Goal: Task Accomplishment & Management: Use online tool/utility

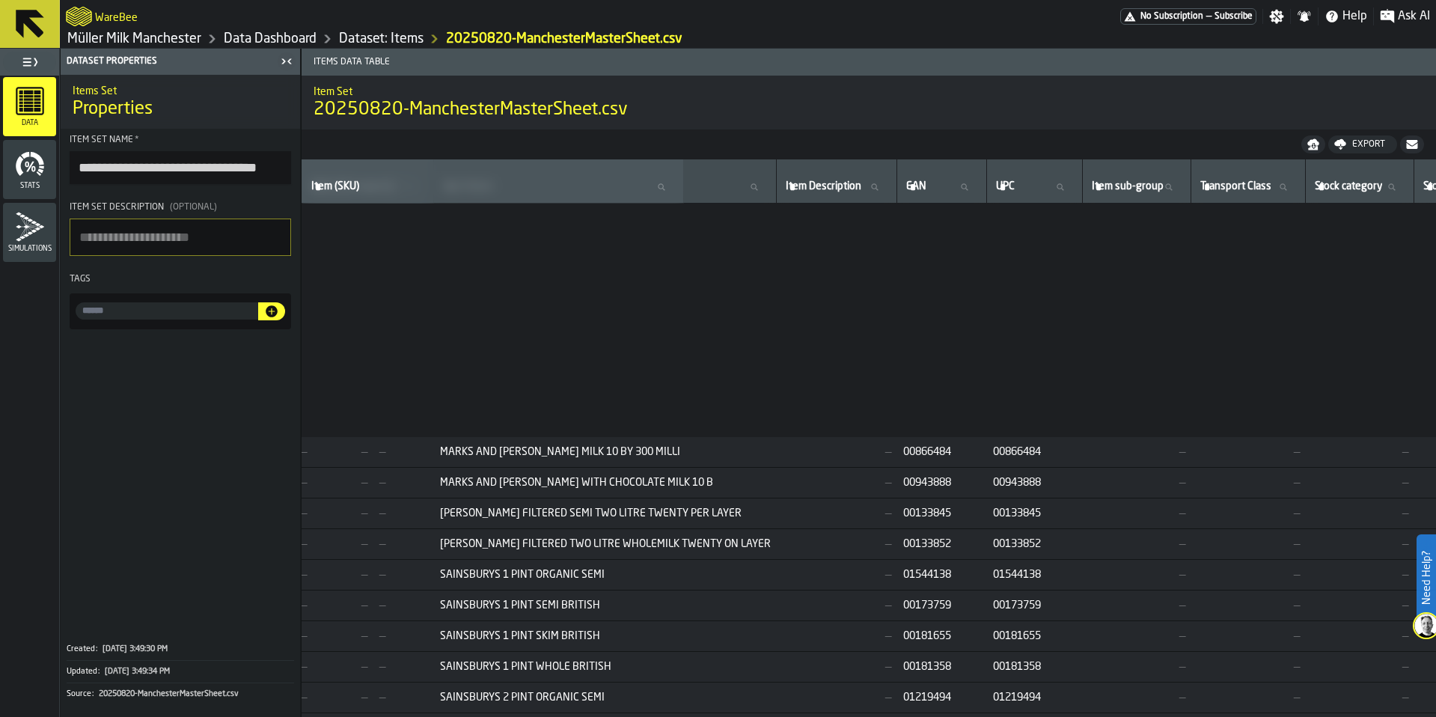
scroll to position [2967, 1048]
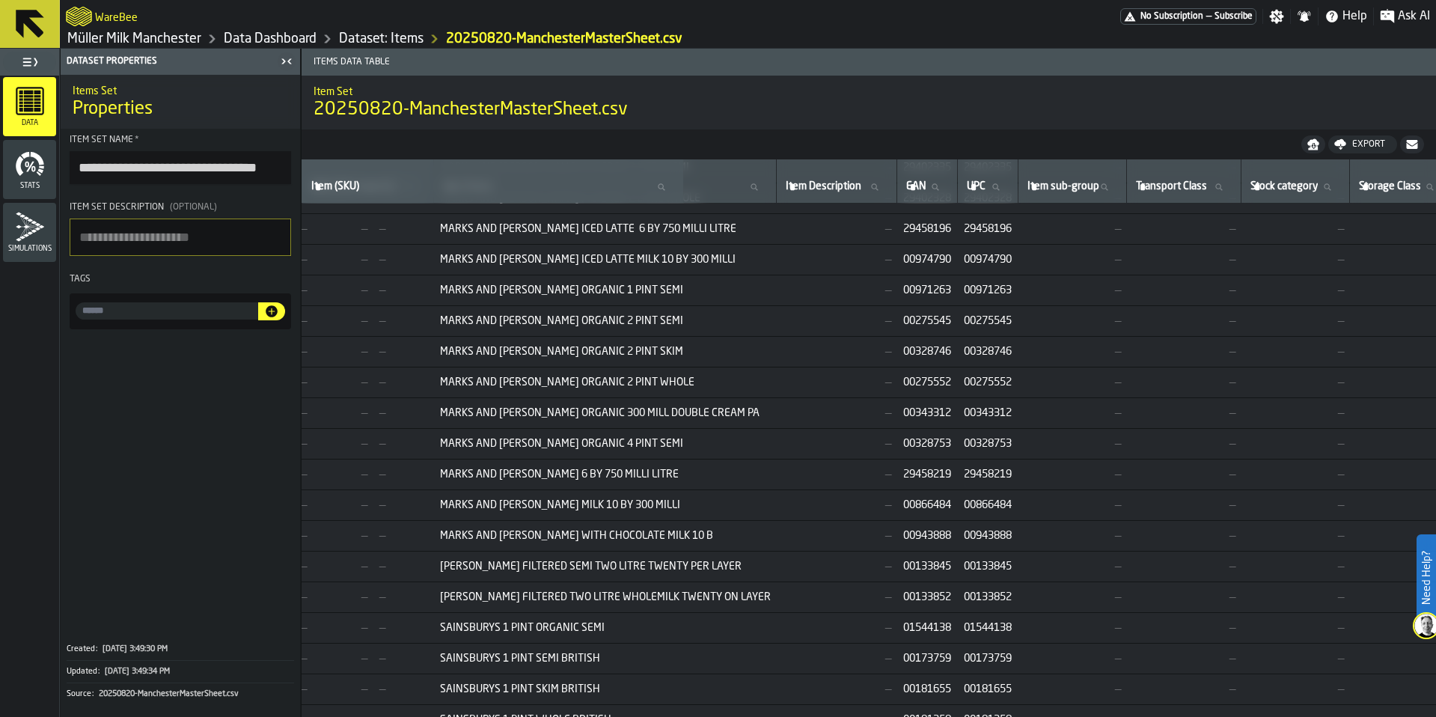
click at [395, 43] on link "Dataset: Items" at bounding box center [381, 39] width 85 height 16
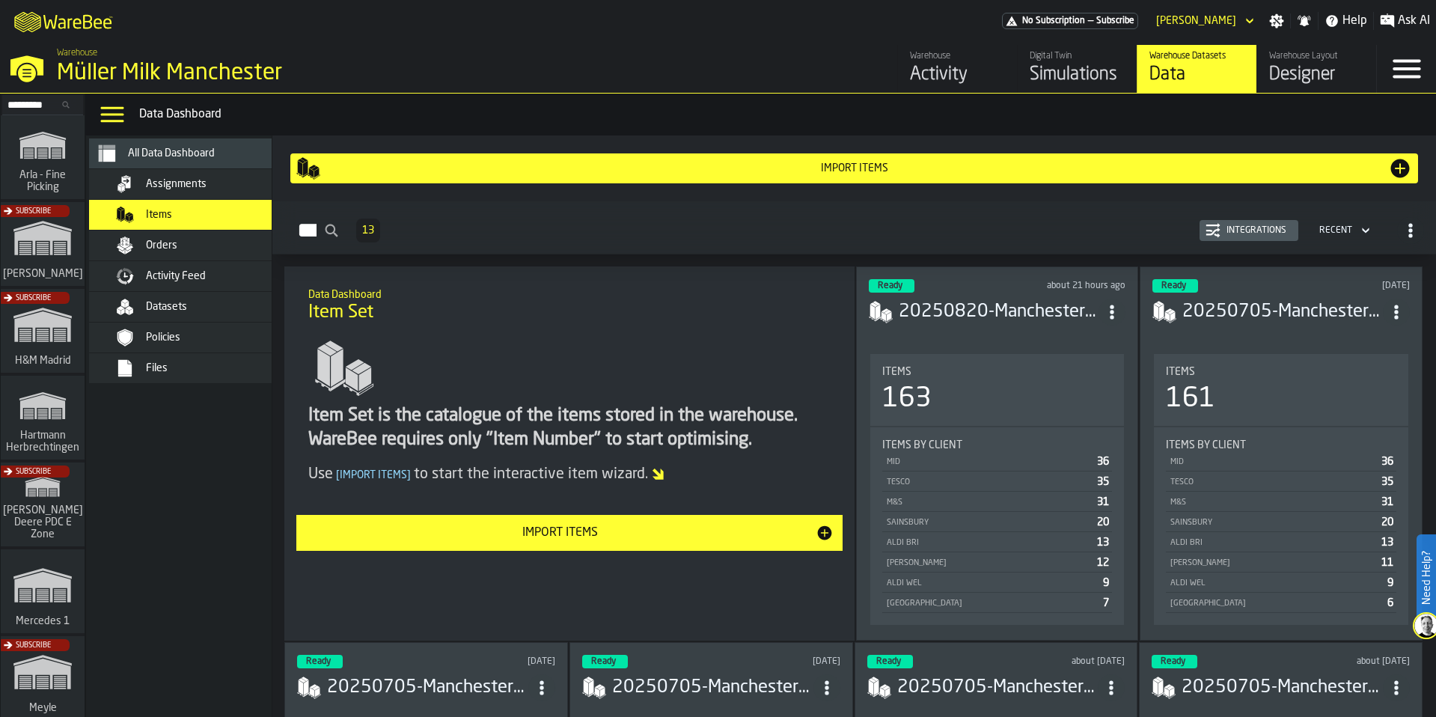
click at [654, 537] on div "Import Items" at bounding box center [560, 533] width 510 height 18
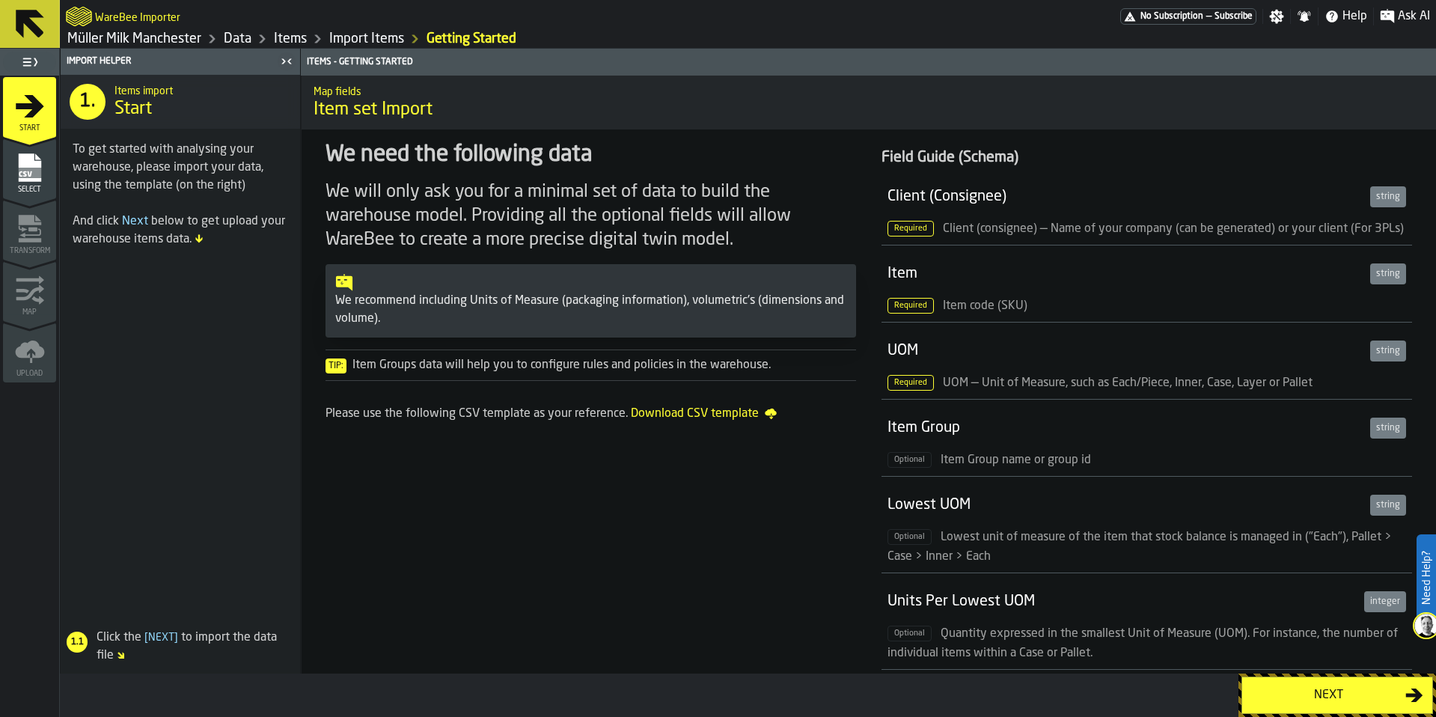
click at [1294, 697] on div "Next" at bounding box center [1329, 695] width 154 height 18
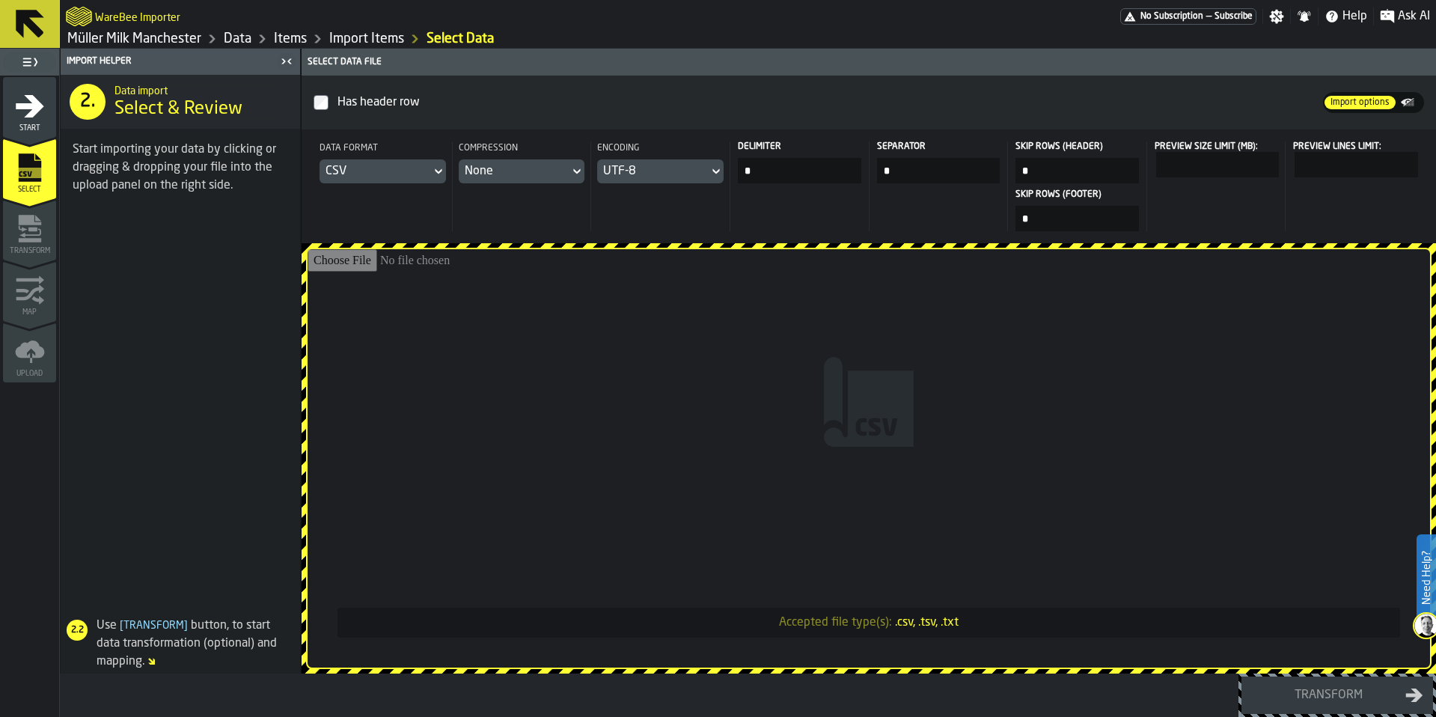
type input "**********"
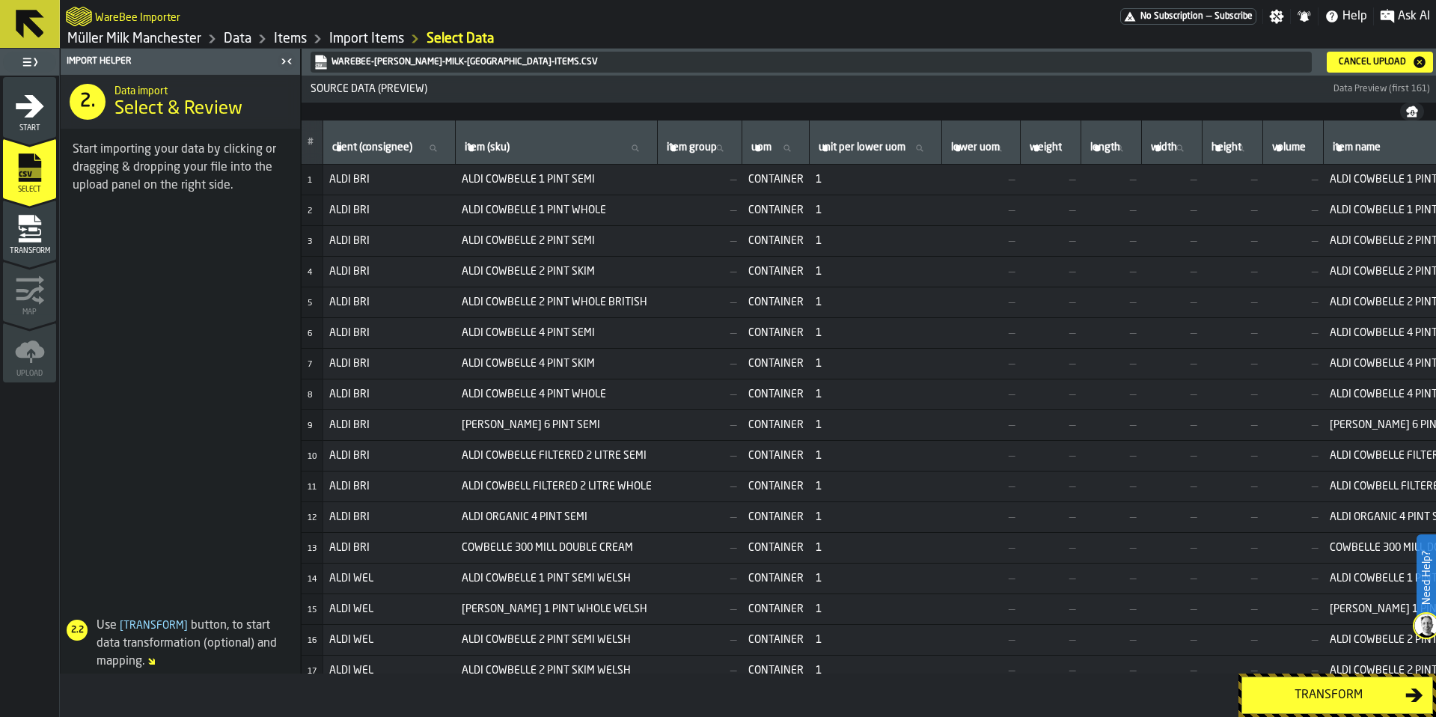
click at [1323, 706] on button "Transform" at bounding box center [1338, 695] width 192 height 37
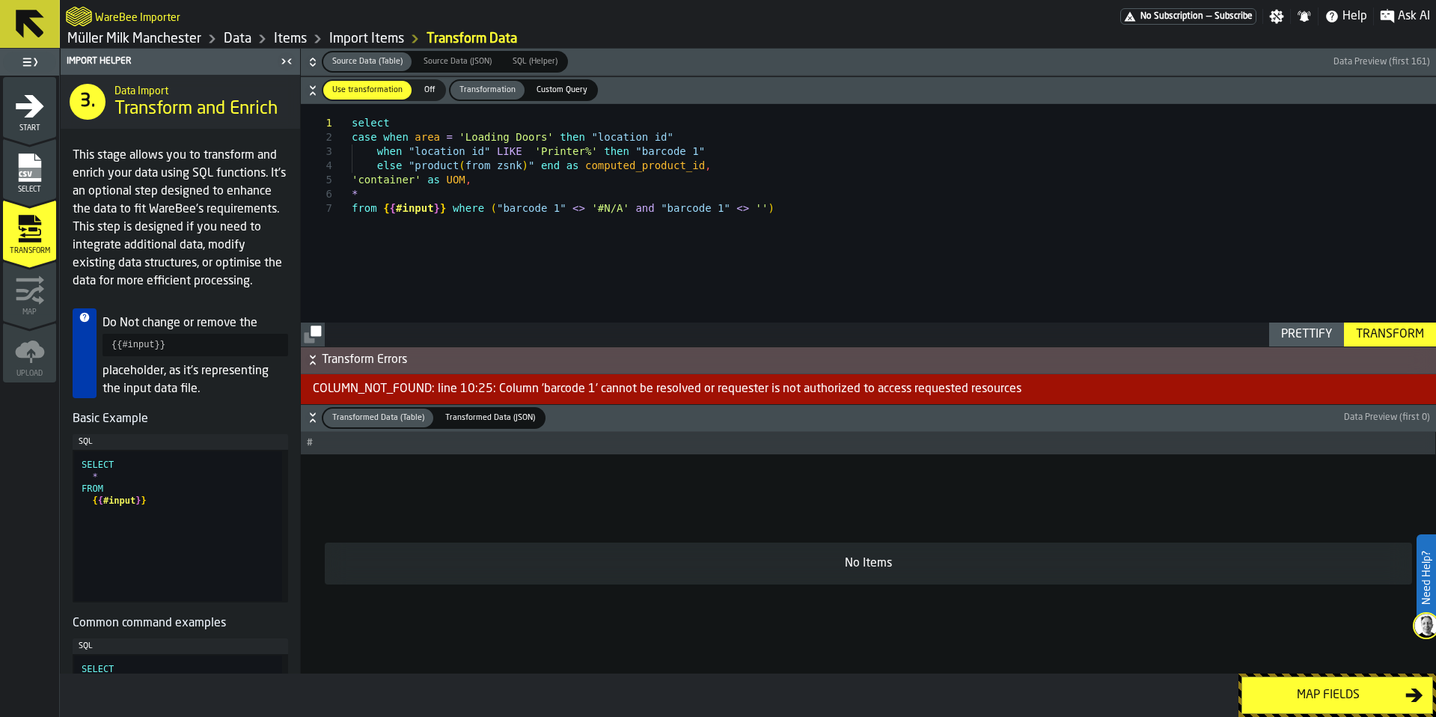
click at [470, 422] on span "Transformed Data (JSON)" at bounding box center [490, 418] width 102 height 13
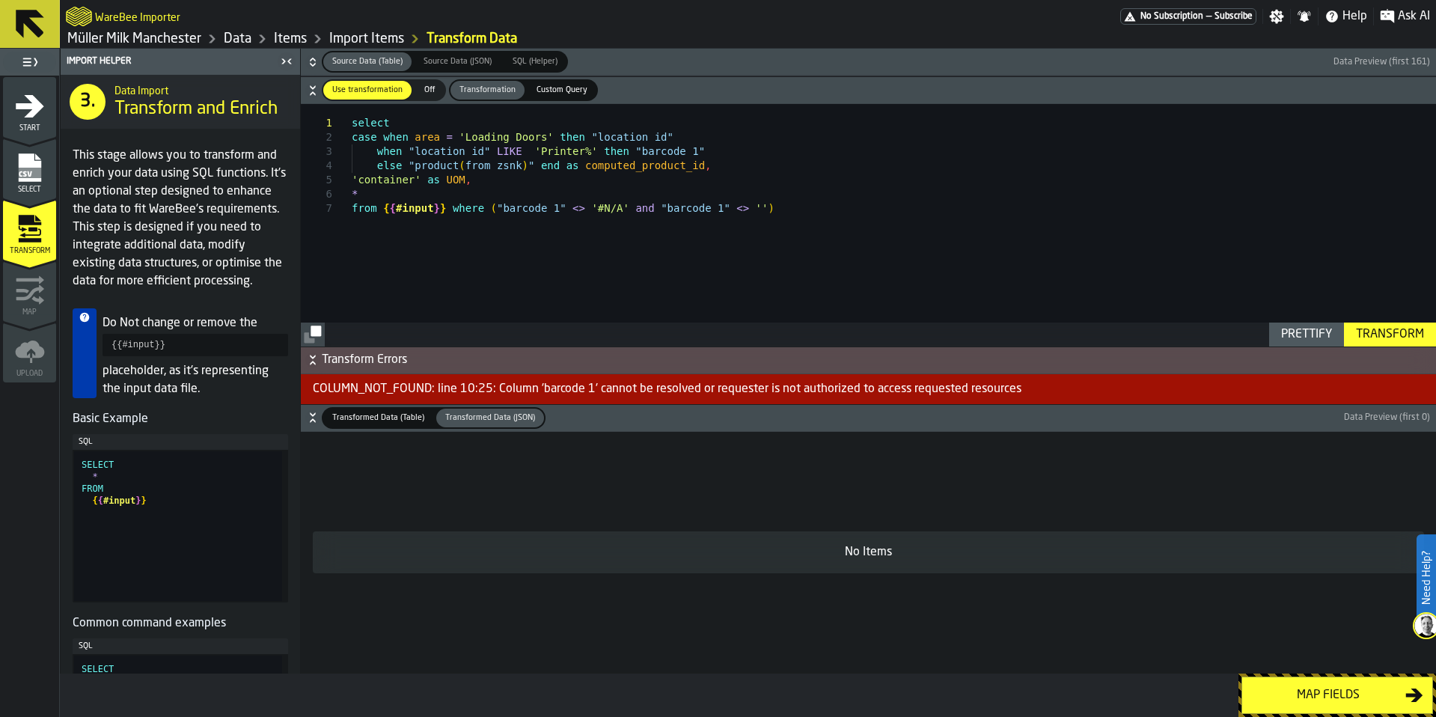
click at [370, 415] on span "Transformed Data (Table)" at bounding box center [378, 418] width 104 height 13
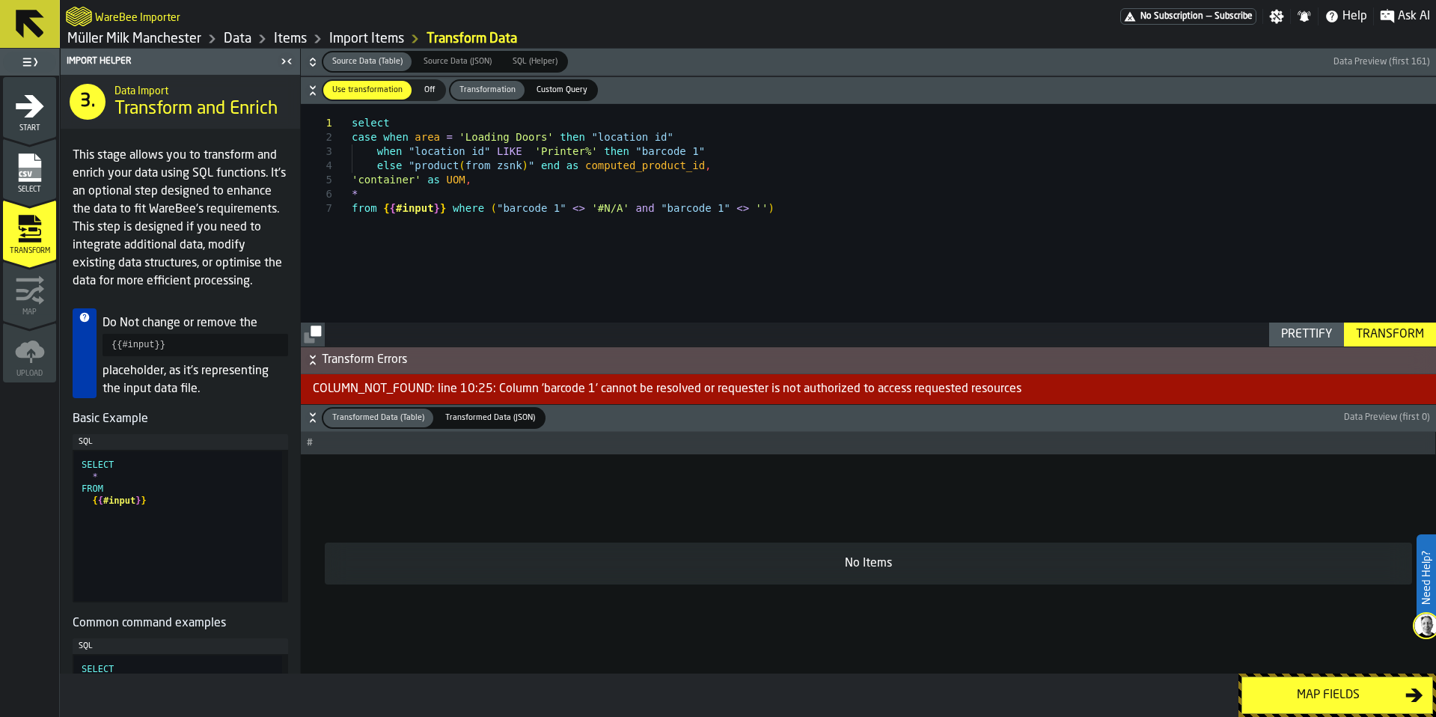
click at [391, 352] on span "Transform Errors" at bounding box center [878, 360] width 1112 height 18
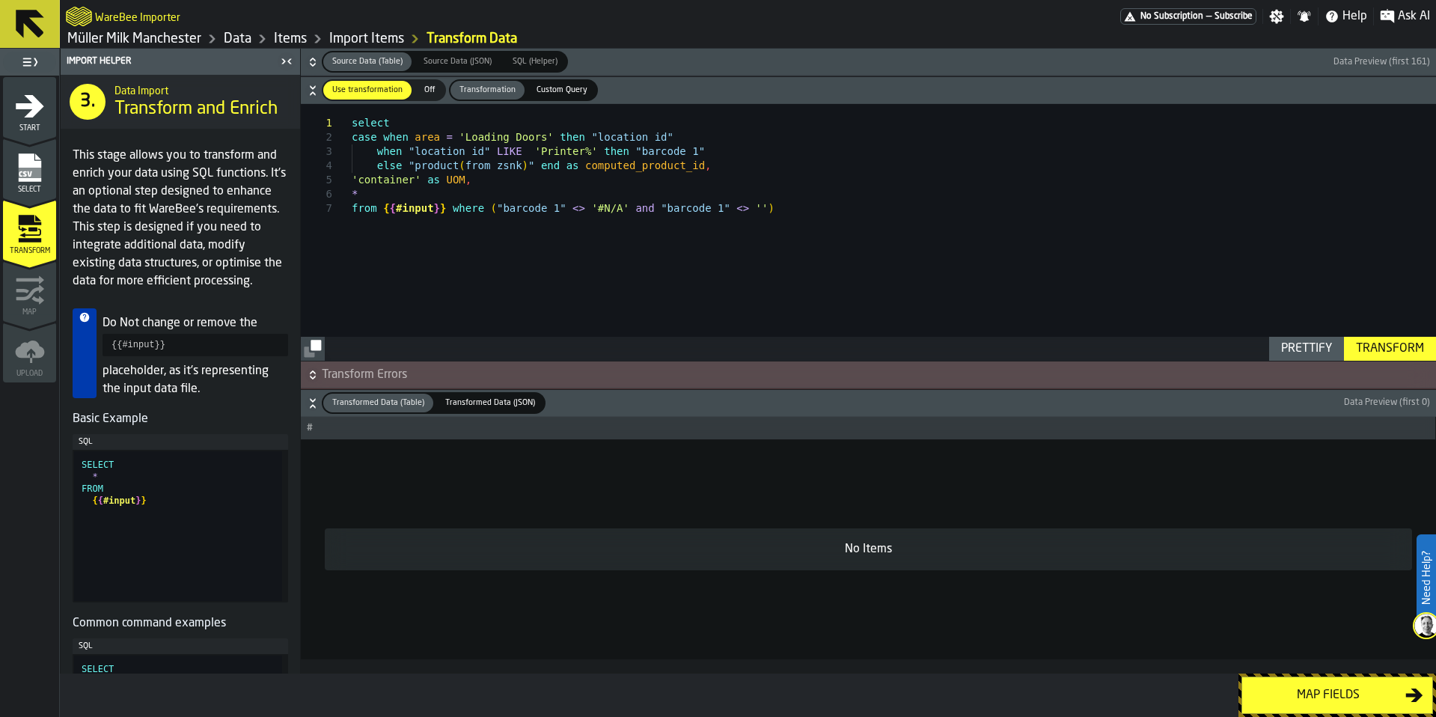
click at [396, 374] on span "Transform Errors" at bounding box center [878, 375] width 1112 height 18
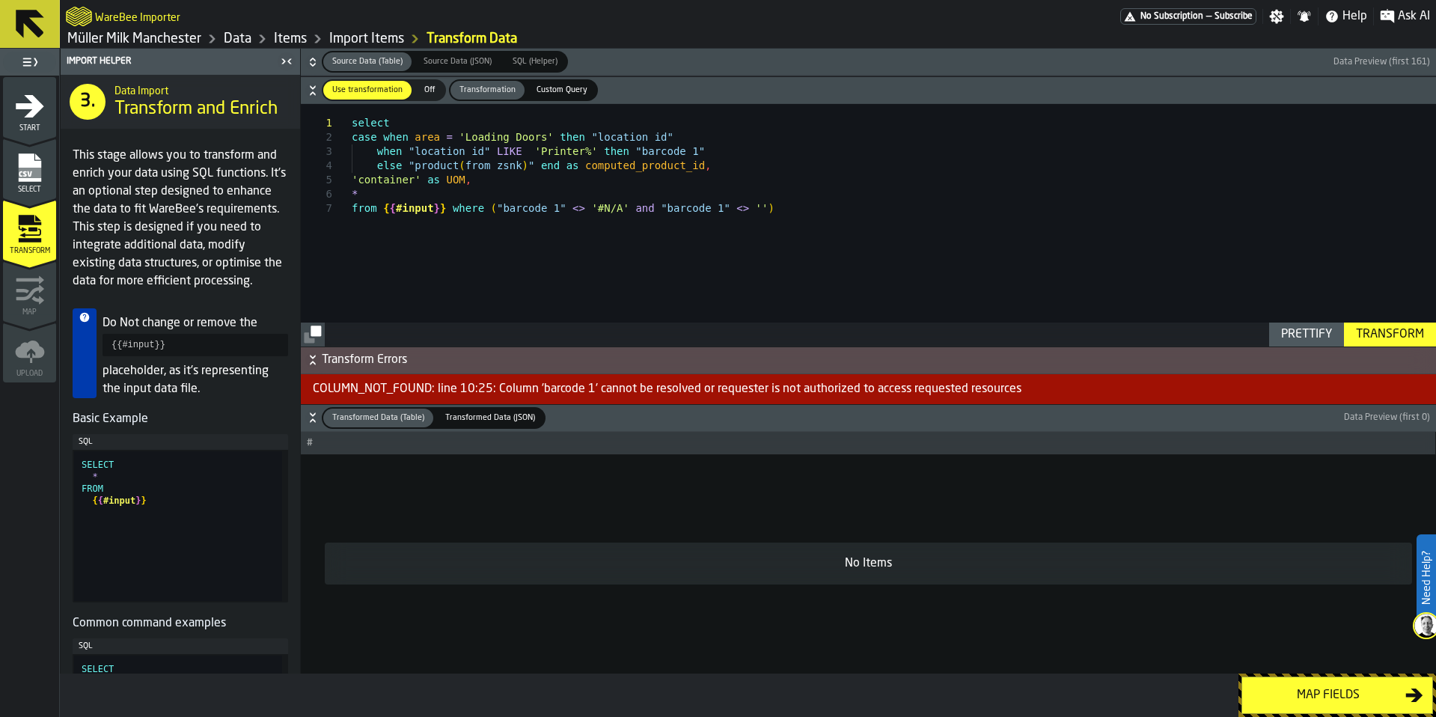
click at [1406, 341] on div "Transform" at bounding box center [1390, 335] width 80 height 18
click at [1343, 686] on div "Map fields" at bounding box center [1329, 695] width 154 height 18
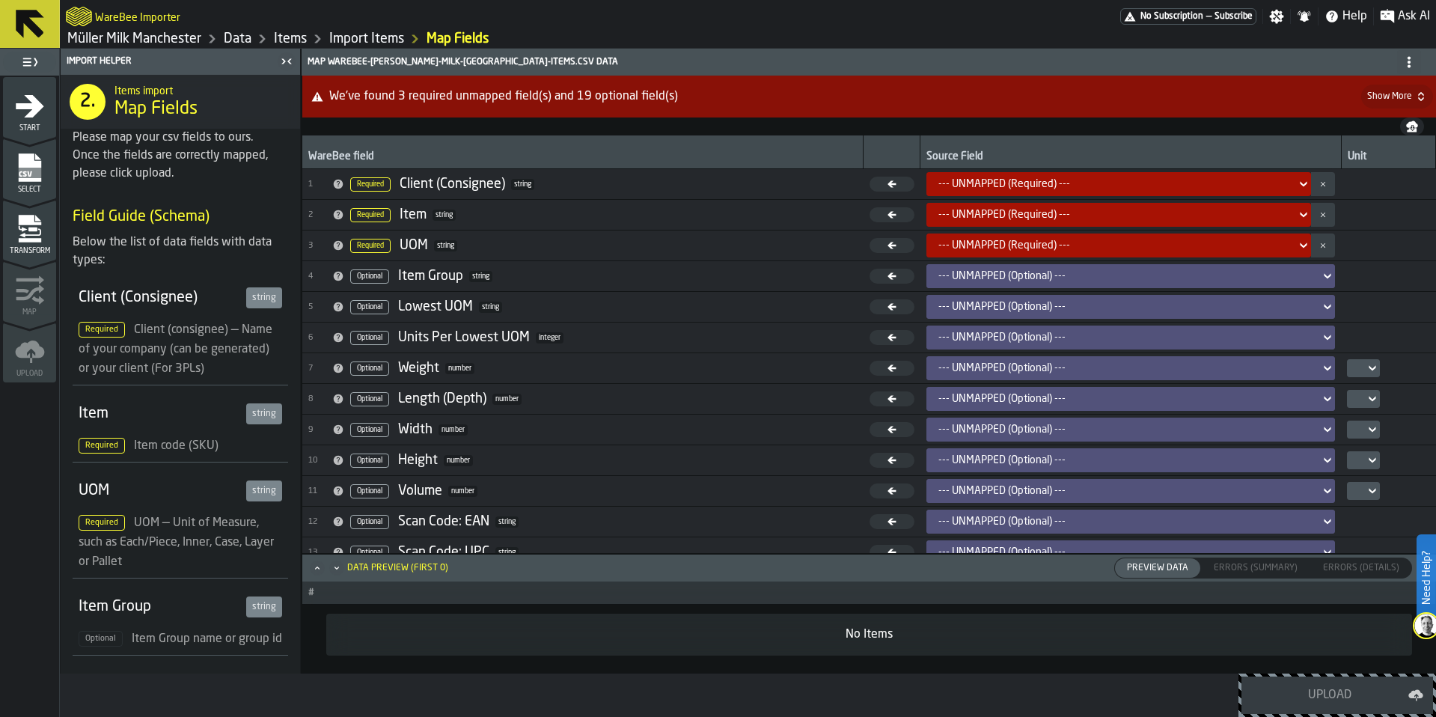
click at [368, 31] on link "Import Items" at bounding box center [366, 39] width 75 height 16
click at [370, 37] on link "Import Items" at bounding box center [366, 39] width 75 height 16
click at [368, 34] on link "Import Items" at bounding box center [366, 39] width 75 height 16
click at [339, 31] on link "Import Items" at bounding box center [366, 39] width 75 height 16
click at [262, 40] on icon "Breadcrumb" at bounding box center [262, 39] width 18 height 18
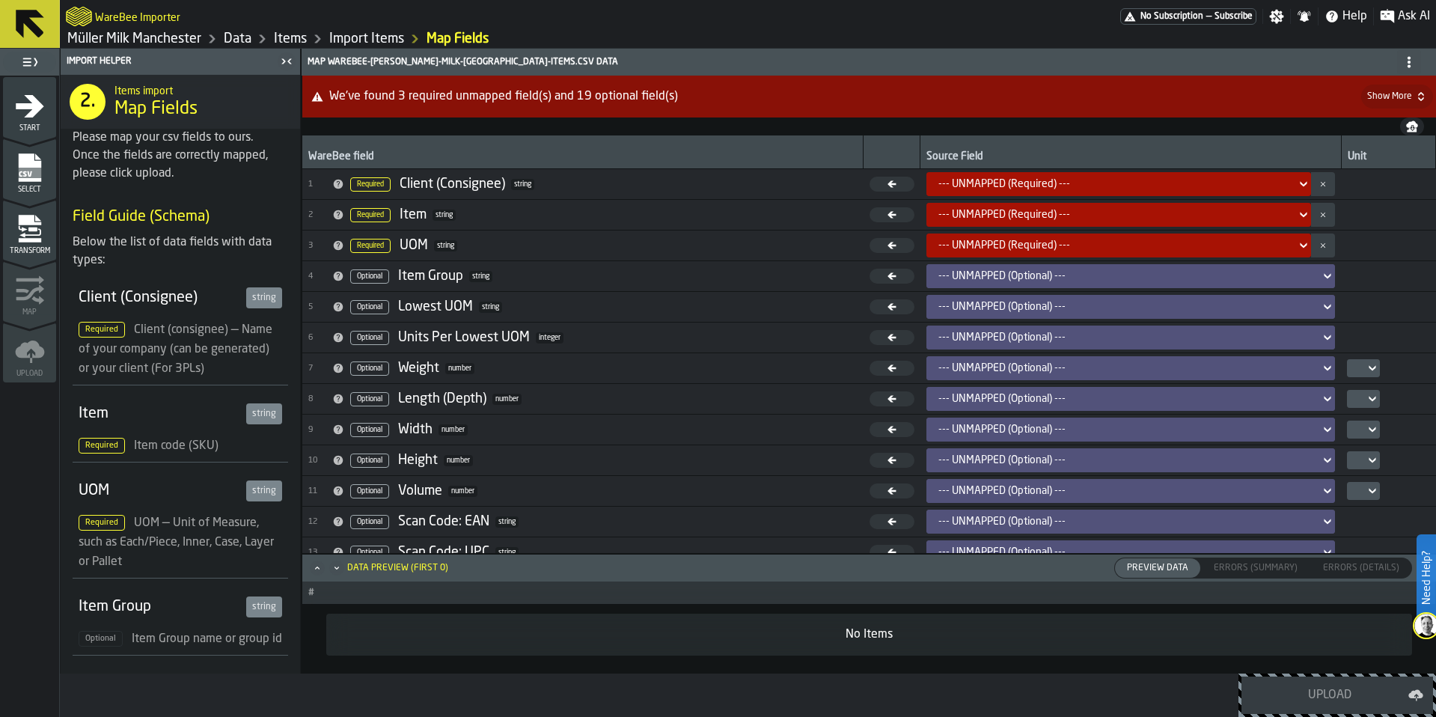
click at [288, 43] on link "Items" at bounding box center [290, 39] width 33 height 16
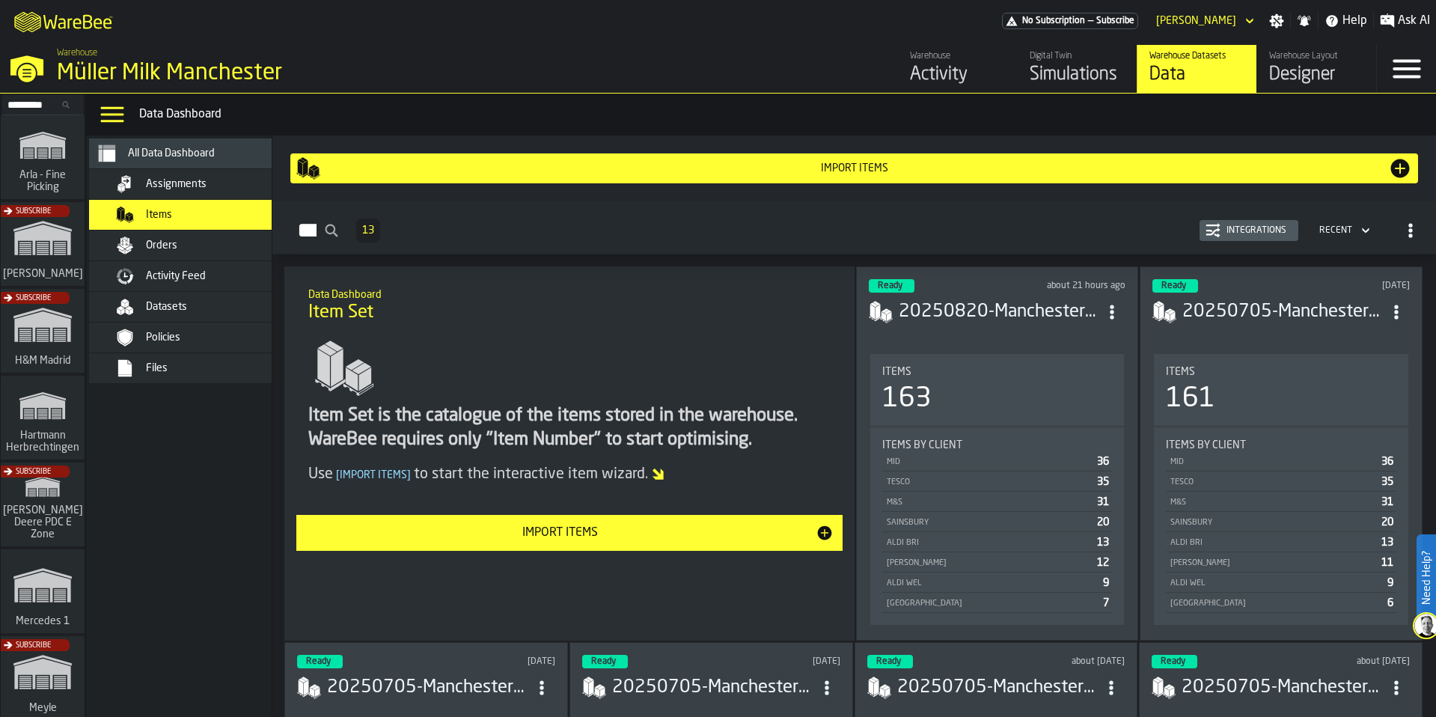
click at [1039, 302] on h3 "20250820-ManchesterMasterSheet.csv" at bounding box center [999, 312] width 201 height 24
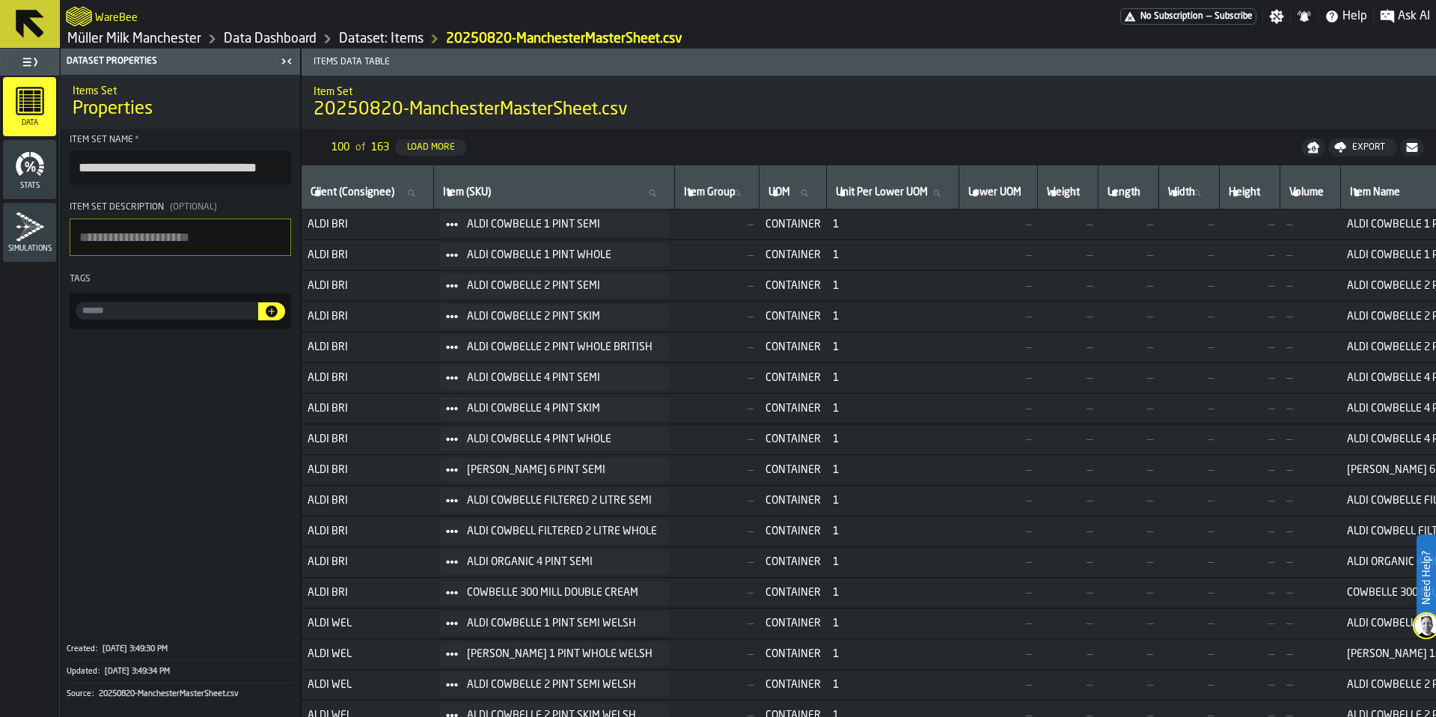
click at [13, 169] on div "Stats" at bounding box center [29, 169] width 53 height 41
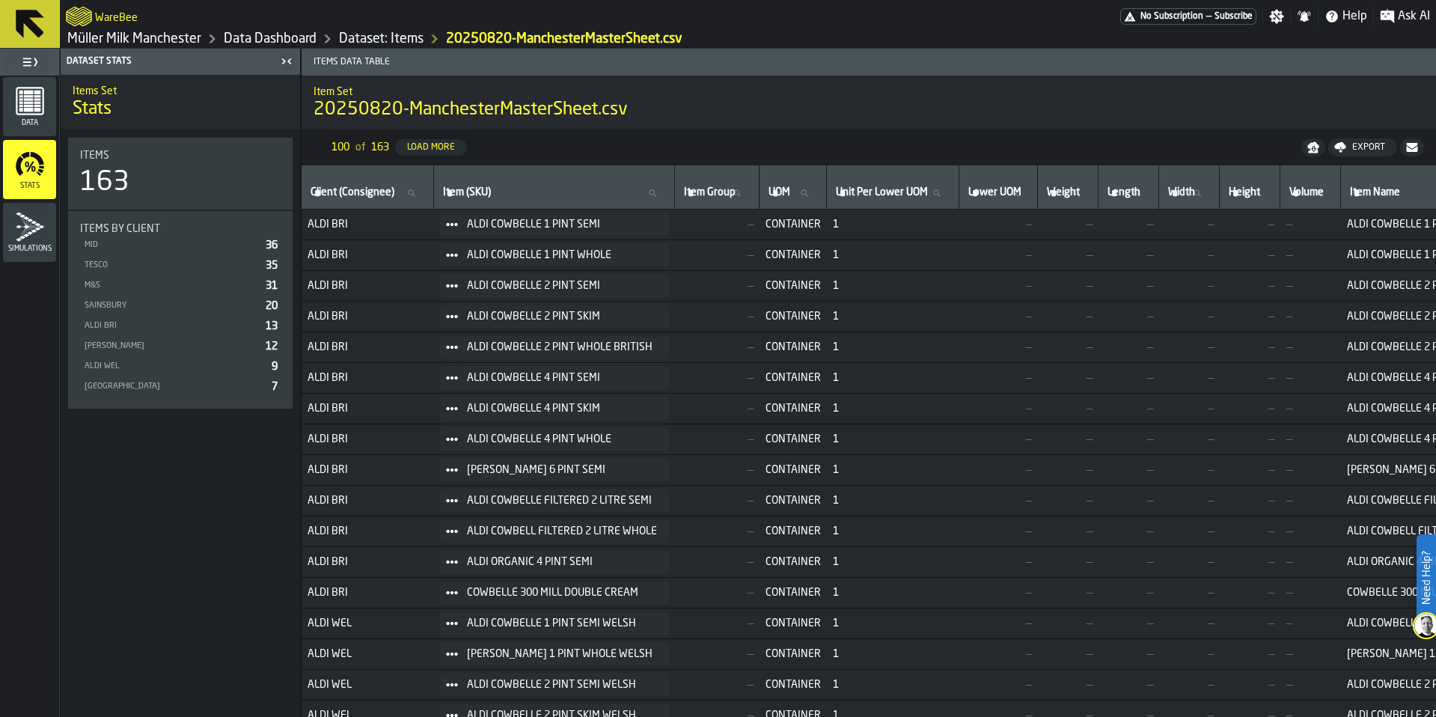
click at [34, 228] on icon "menu Simulations" at bounding box center [30, 227] width 30 height 30
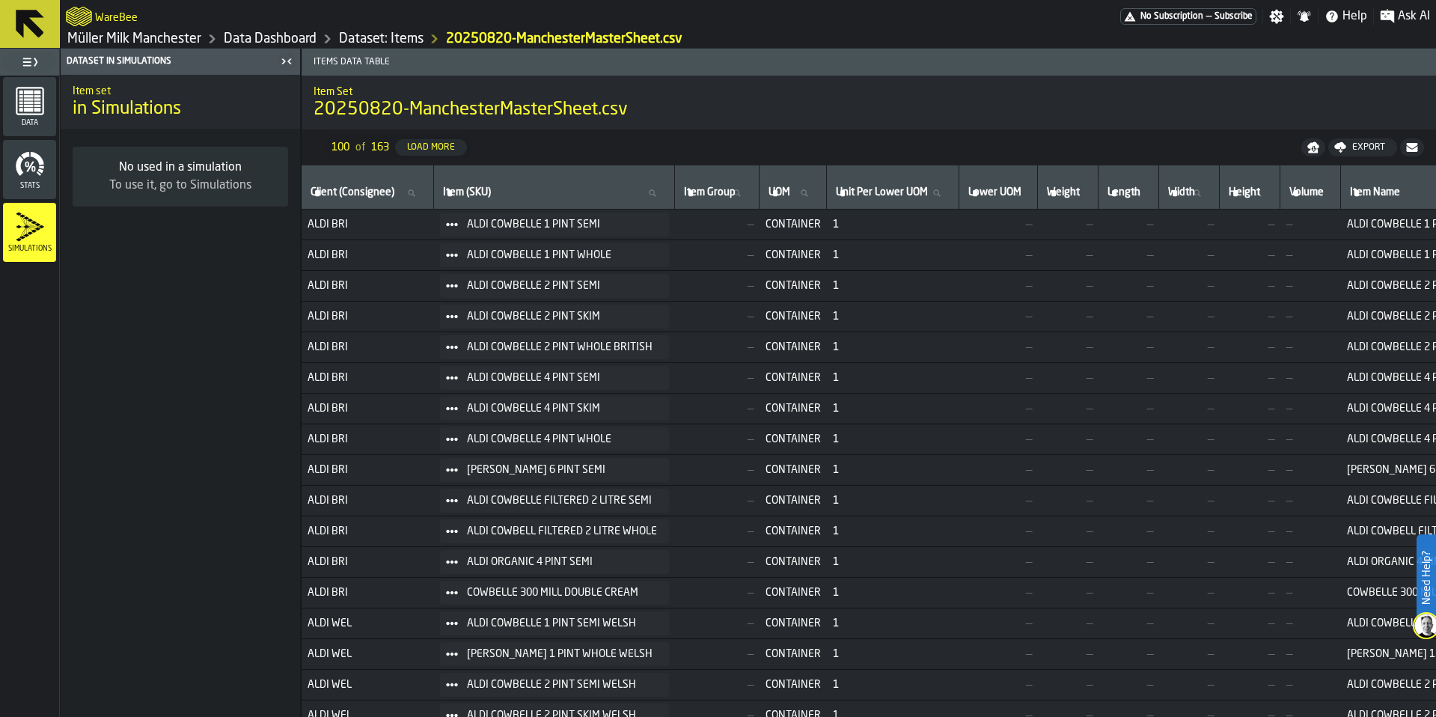
click at [22, 100] on rect "menu Data" at bounding box center [21, 99] width 4 height 2
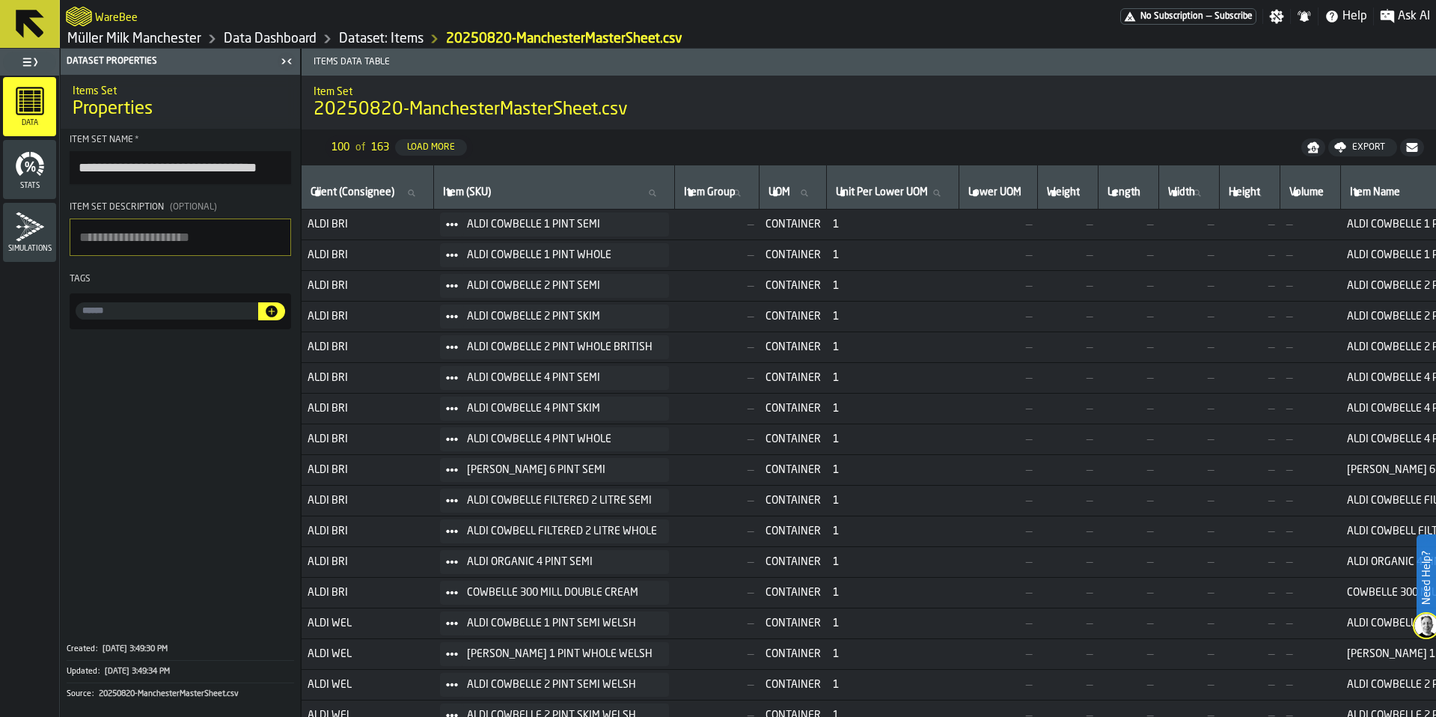
click at [384, 41] on link "Dataset: Items" at bounding box center [381, 39] width 85 height 16
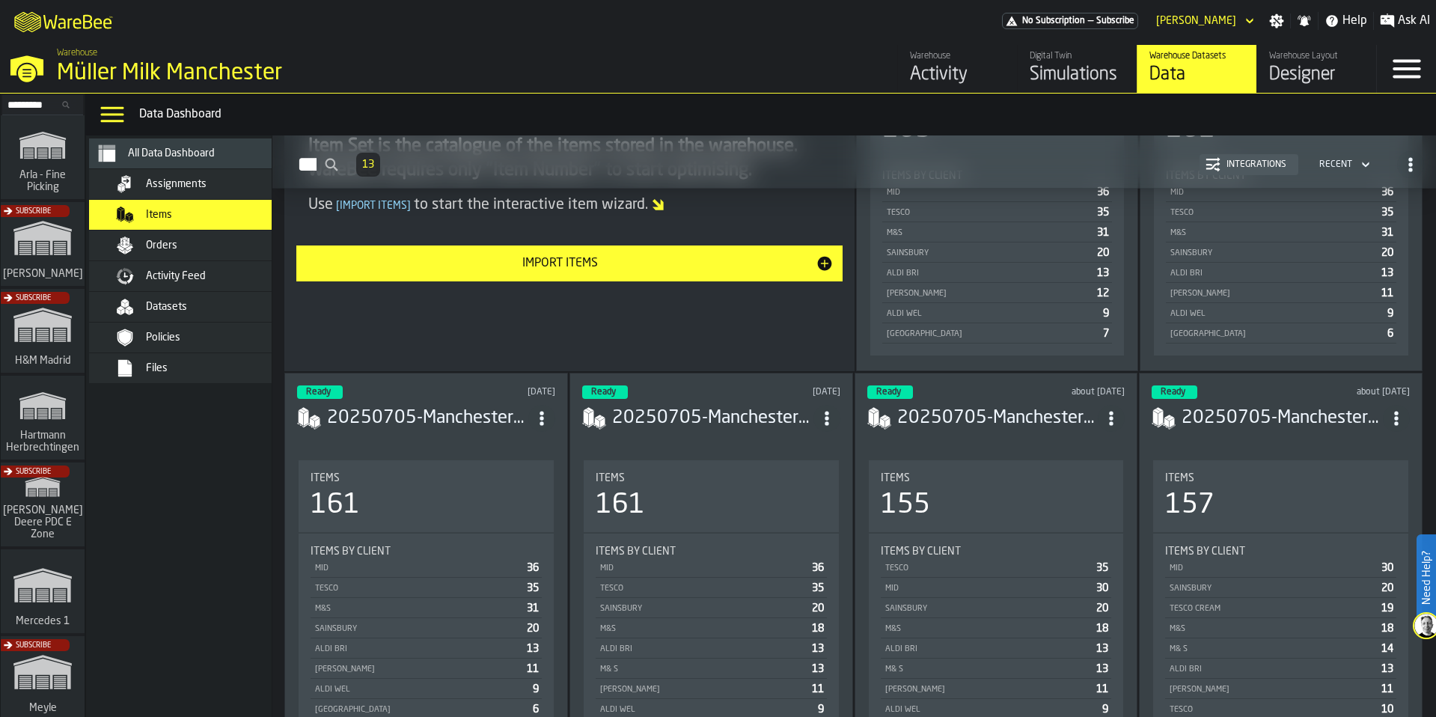
scroll to position [90, 0]
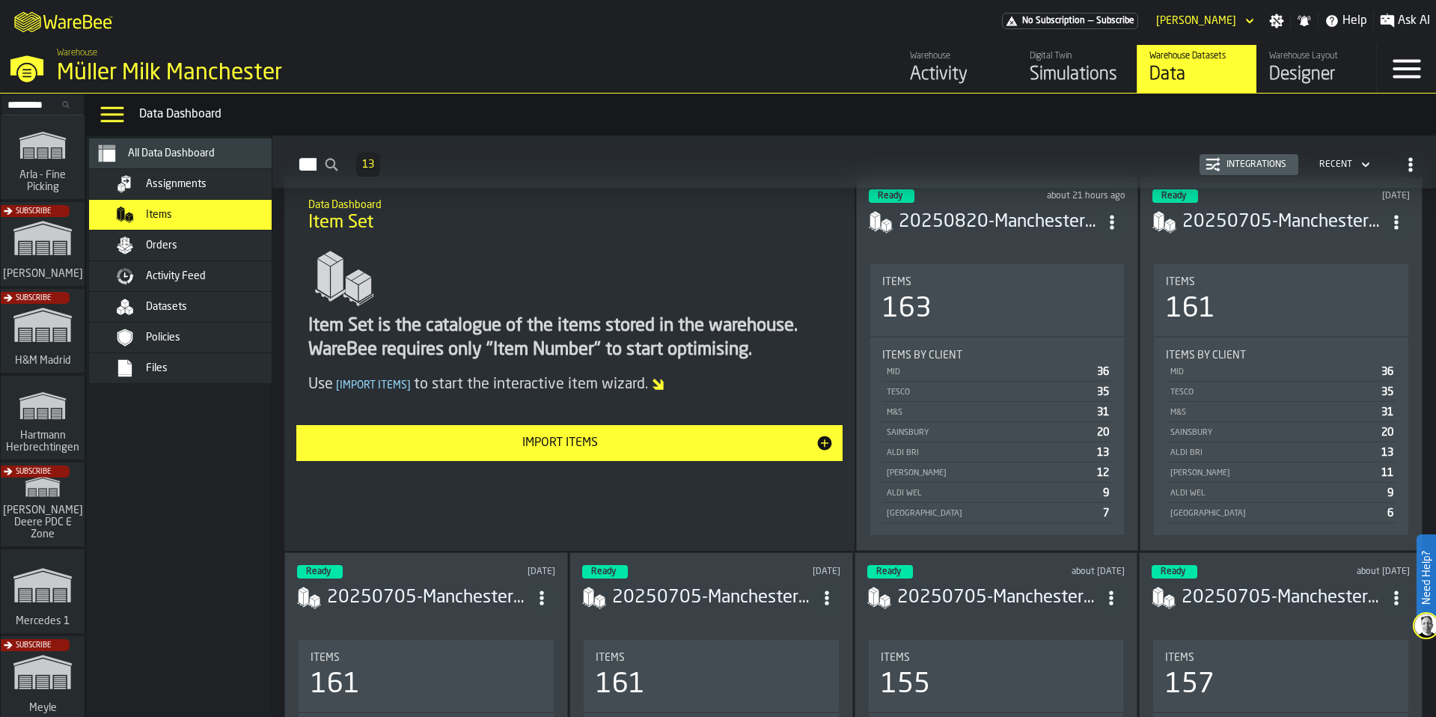
click at [584, 456] on button "Import Items" at bounding box center [569, 443] width 546 height 36
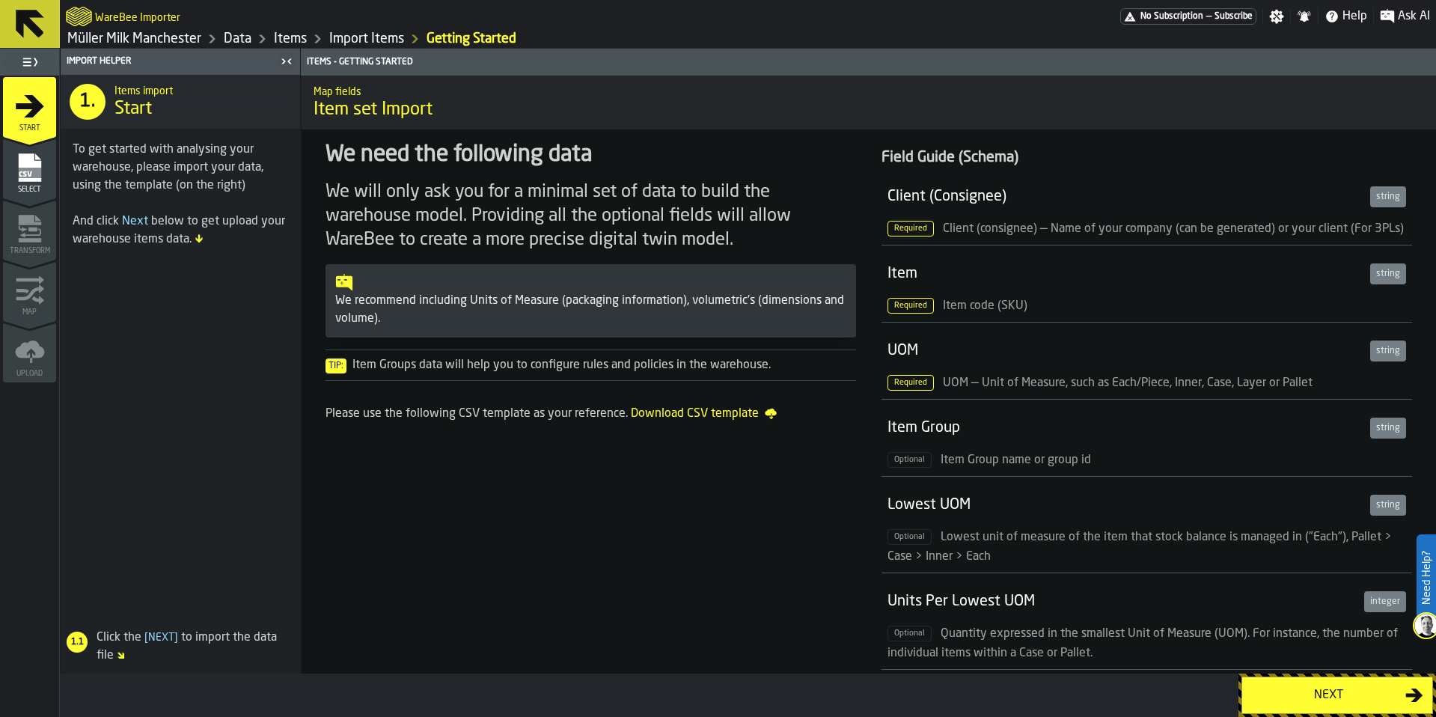
click at [1383, 707] on button "Next" at bounding box center [1338, 695] width 192 height 37
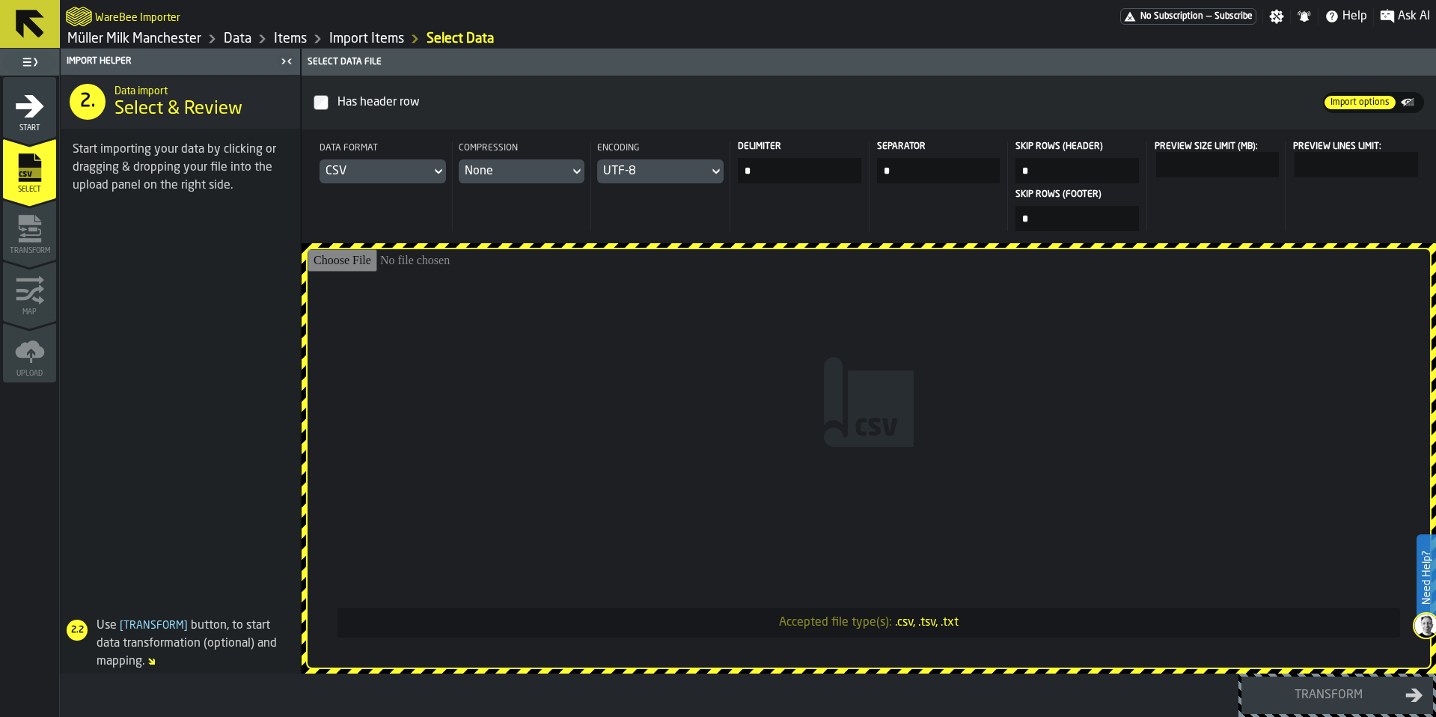
type input "**********"
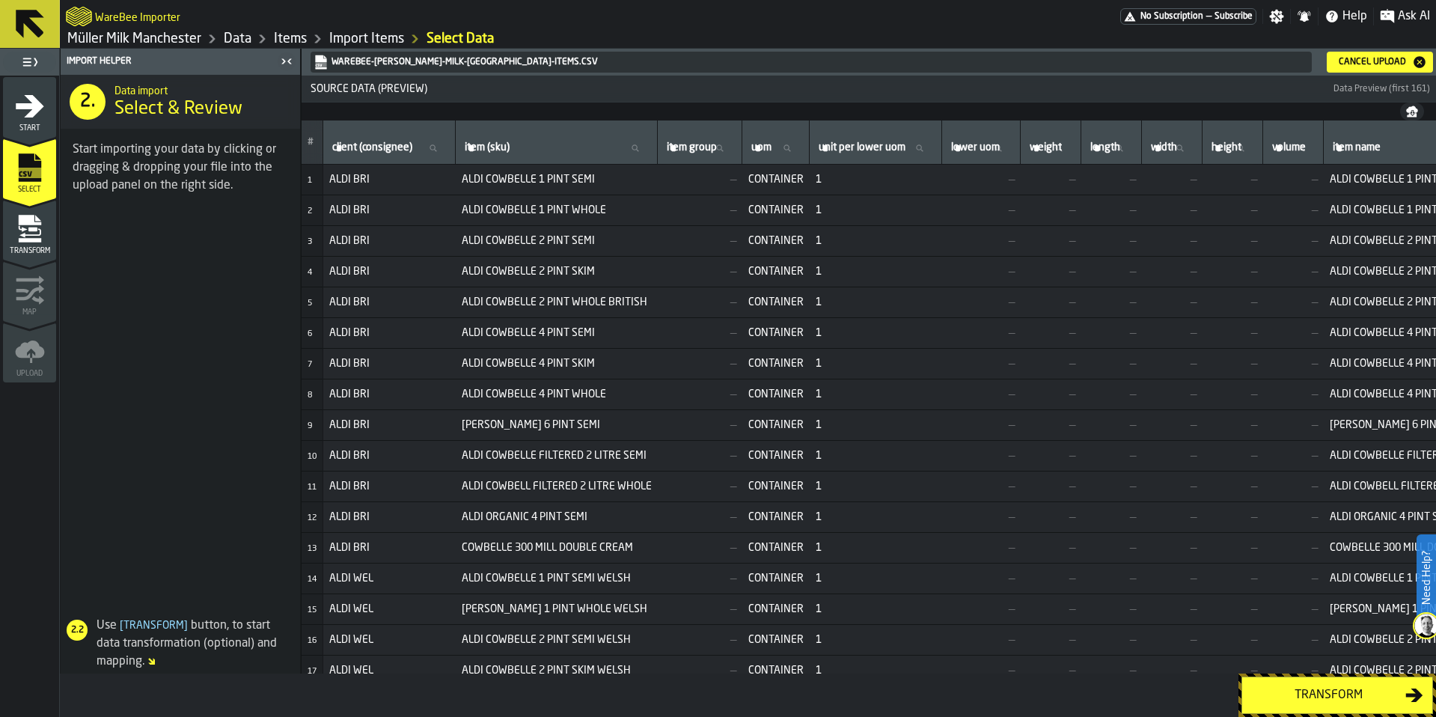
drag, startPoint x: 798, startPoint y: 674, endPoint x: 826, endPoint y: 674, distance: 27.7
click at [826, 674] on div "Transform" at bounding box center [748, 695] width 1377 height 43
drag, startPoint x: 813, startPoint y: 674, endPoint x: 1070, endPoint y: 677, distance: 256.8
click at [1070, 677] on div "Transform" at bounding box center [748, 695] width 1377 height 43
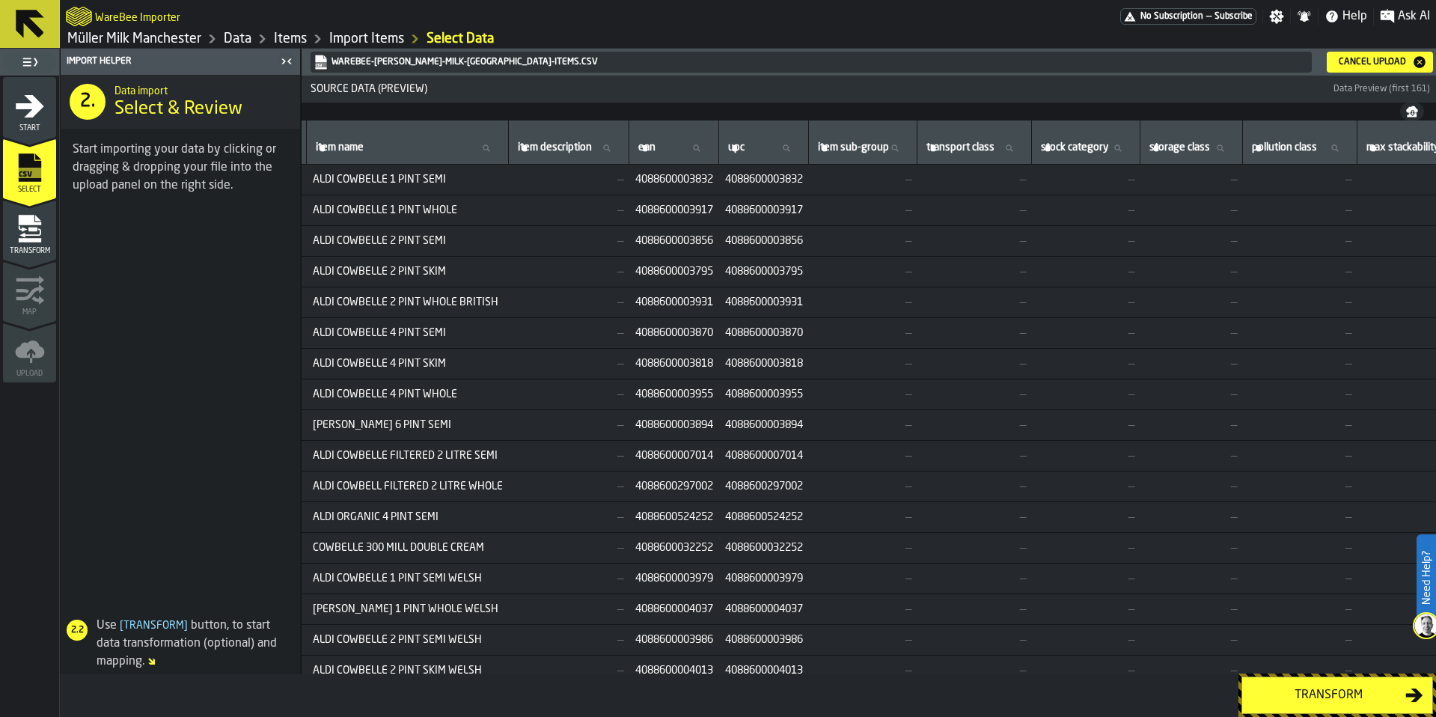
scroll to position [0, 1304]
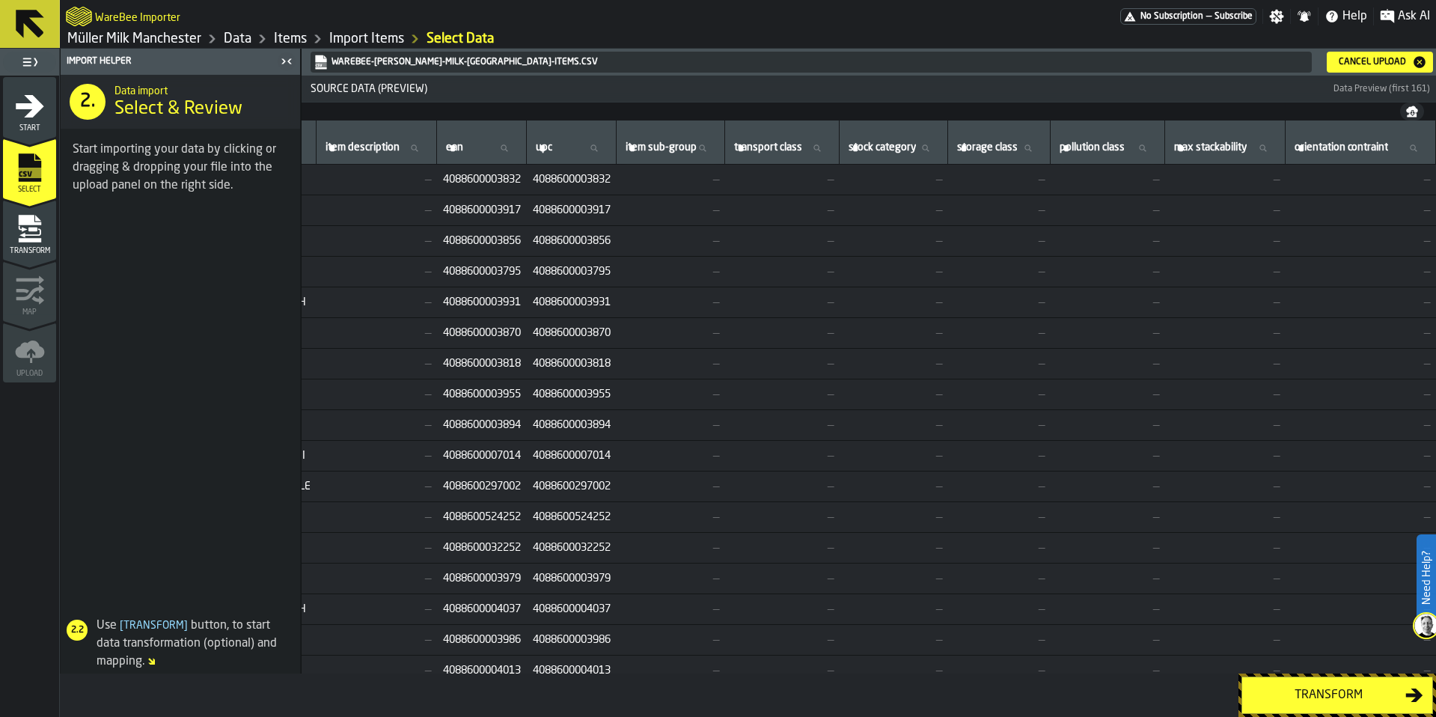
click at [1366, 704] on button "Transform" at bounding box center [1338, 695] width 192 height 37
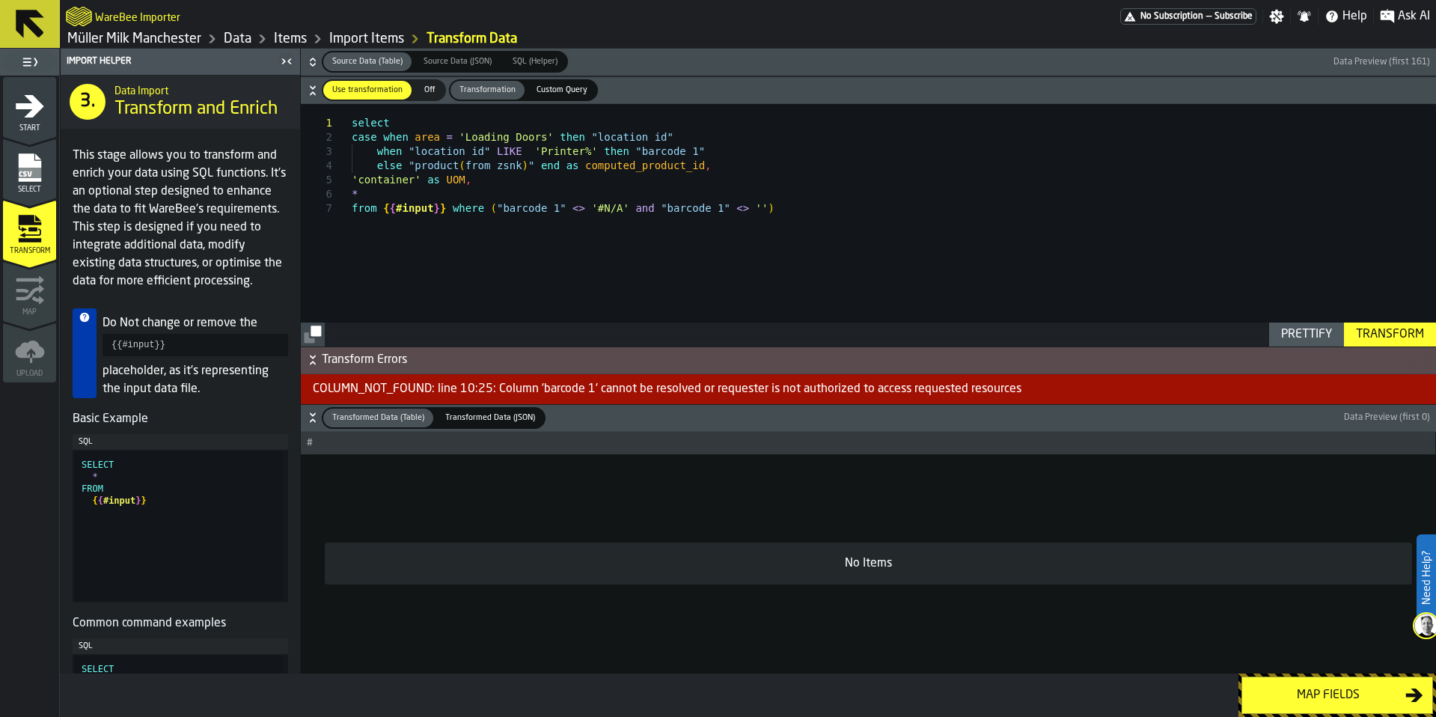
type textarea "**********"
drag, startPoint x: 838, startPoint y: 207, endPoint x: 799, endPoint y: 198, distance: 39.8
click at [799, 198] on div "select case when area = 'Loading Doors' then "location id" when "location id" L…" at bounding box center [894, 225] width 1085 height 242
click at [573, 172] on div "select case when area = 'Loading Doors' then "location id" when "location id" L…" at bounding box center [894, 225] width 1085 height 242
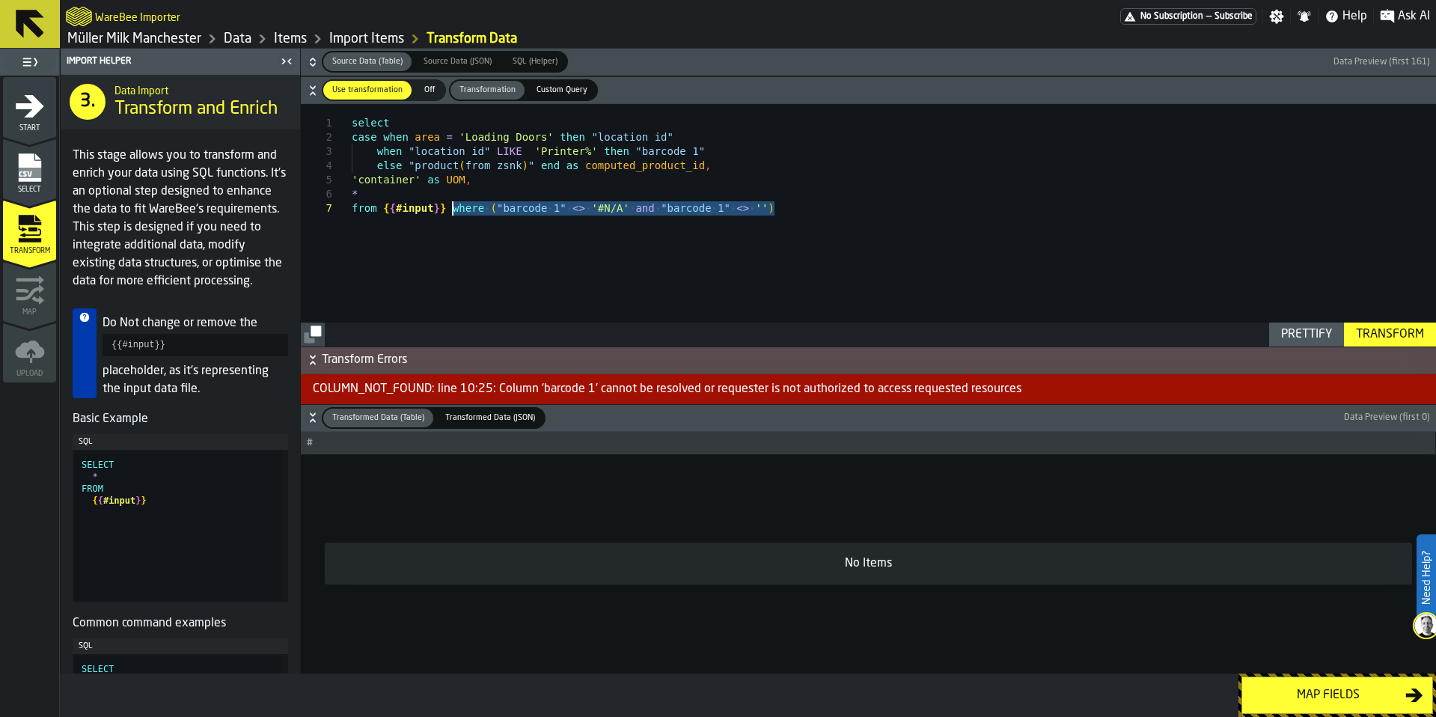
drag, startPoint x: 789, startPoint y: 213, endPoint x: 454, endPoint y: 207, distance: 334.6
click at [454, 207] on div "select case when area = 'Loading Doors' then "location id" when "location id" L…" at bounding box center [894, 225] width 1085 height 242
click at [506, 184] on div "select case when area = 'Loading Doors' then "location id" when "location id" L…" at bounding box center [894, 225] width 1085 height 242
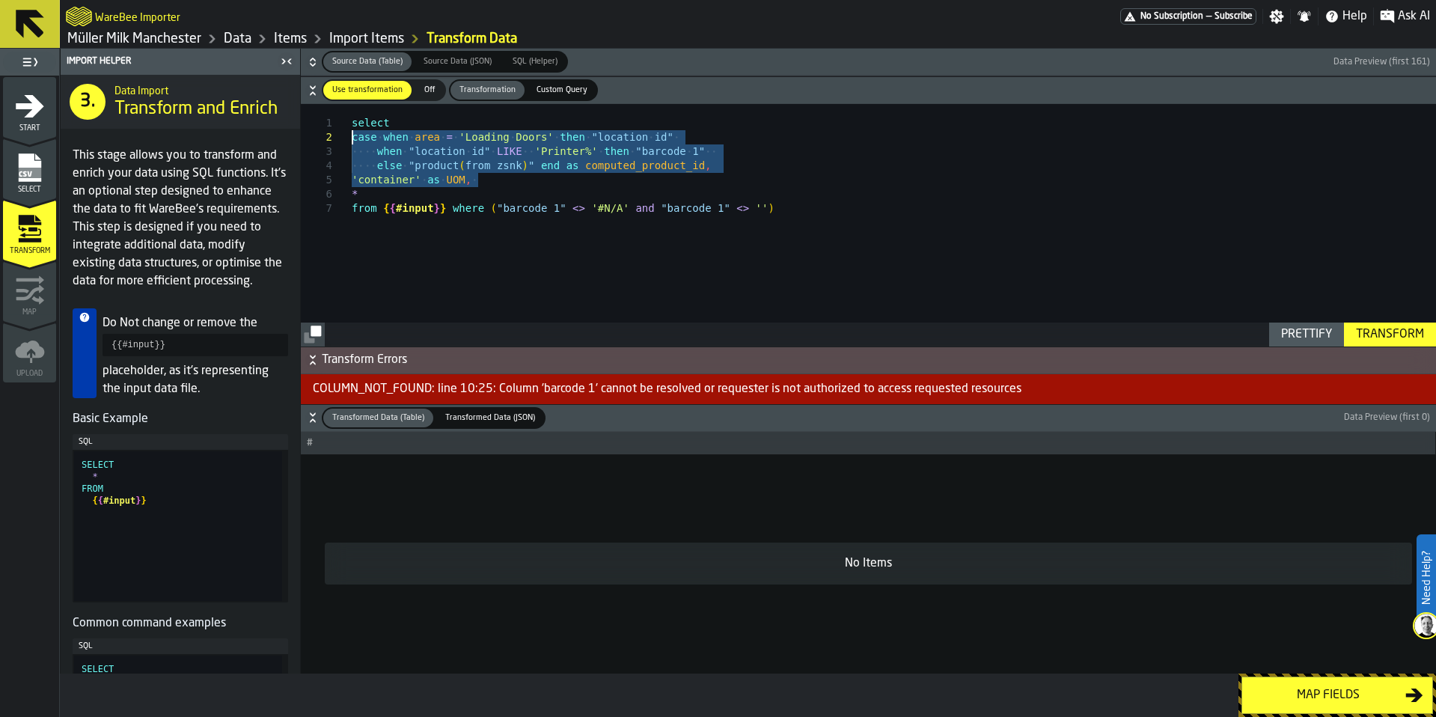
drag, startPoint x: 487, startPoint y: 180, endPoint x: 352, endPoint y: 138, distance: 142.0
click at [352, 138] on div "select case when area = 'Loading Doors' then "location id" when "location id" L…" at bounding box center [894, 225] width 1085 height 242
click at [419, 92] on span "Off" at bounding box center [430, 90] width 24 height 13
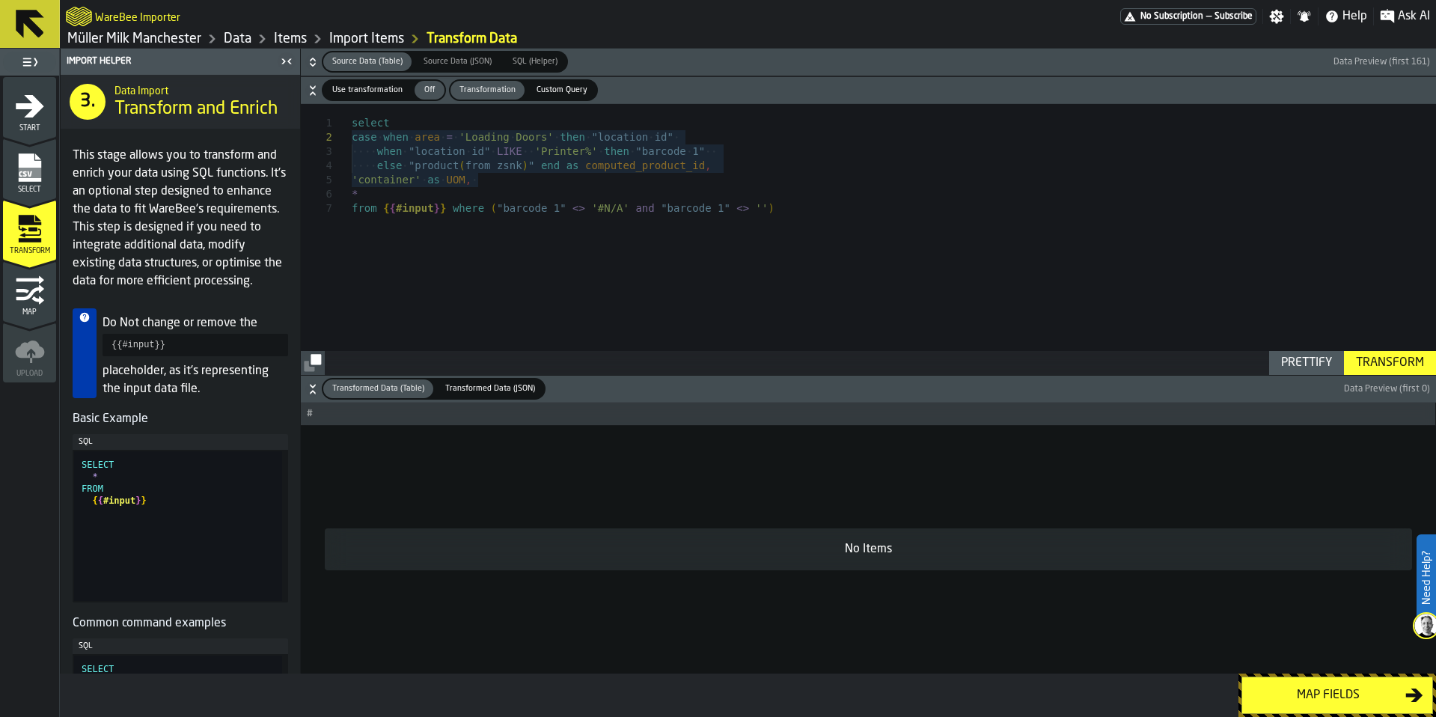
click at [1381, 363] on div "Transform" at bounding box center [1390, 363] width 80 height 18
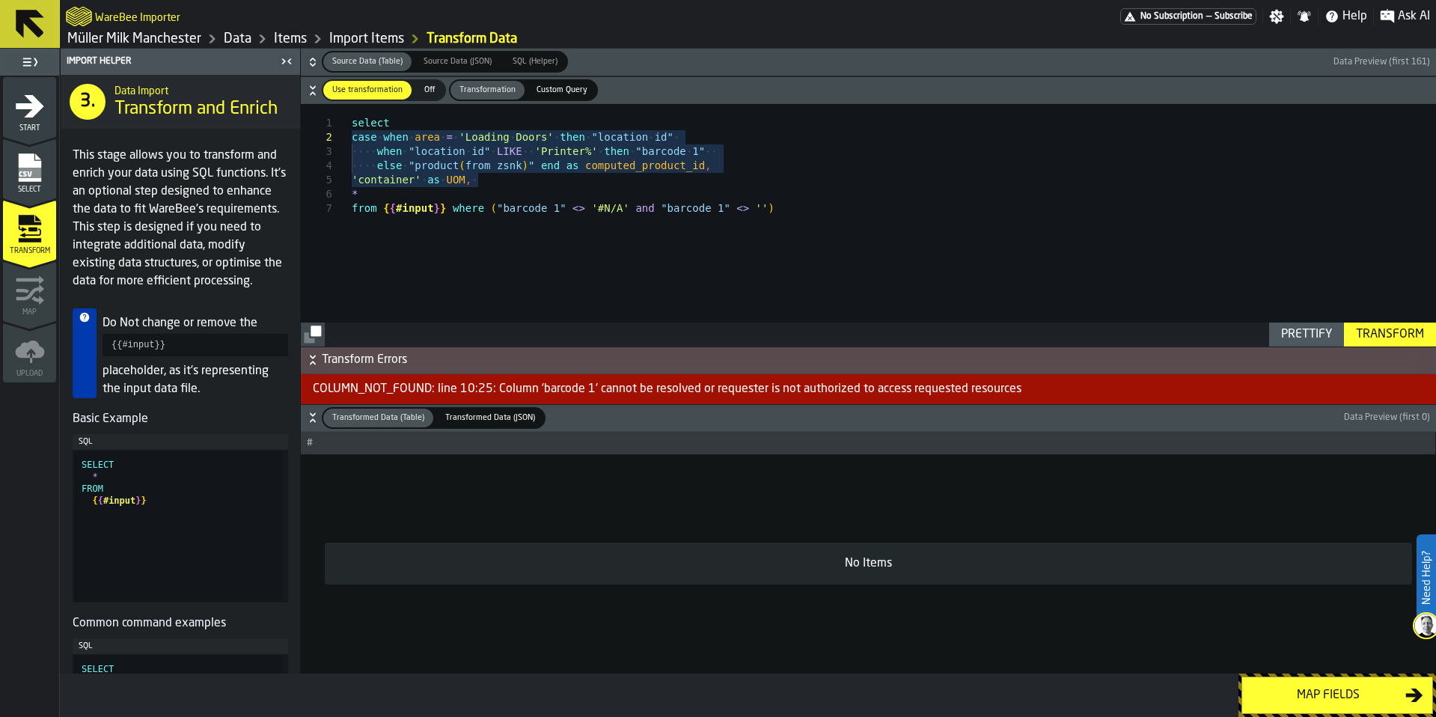
click at [426, 93] on span "Off" at bounding box center [430, 90] width 24 height 13
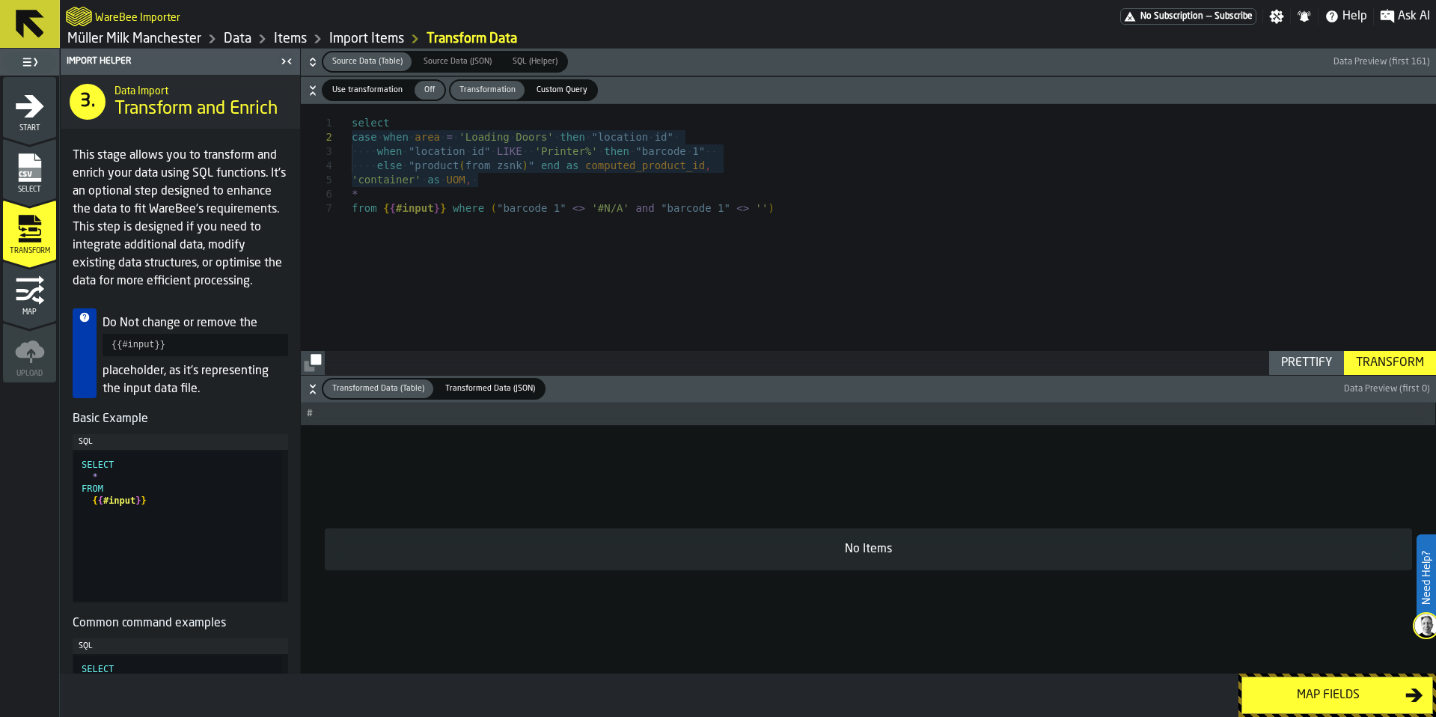
click at [1326, 695] on div "Map fields" at bounding box center [1329, 695] width 154 height 18
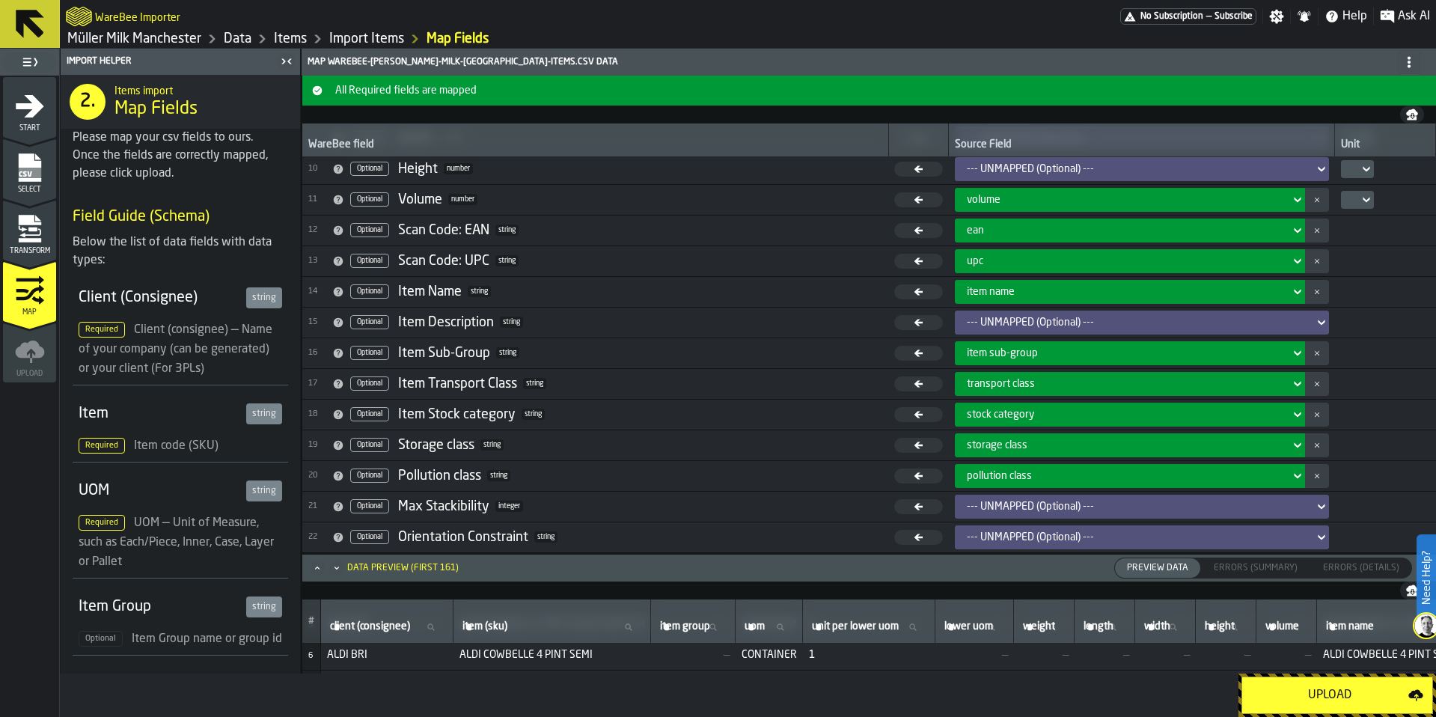
scroll to position [269, 0]
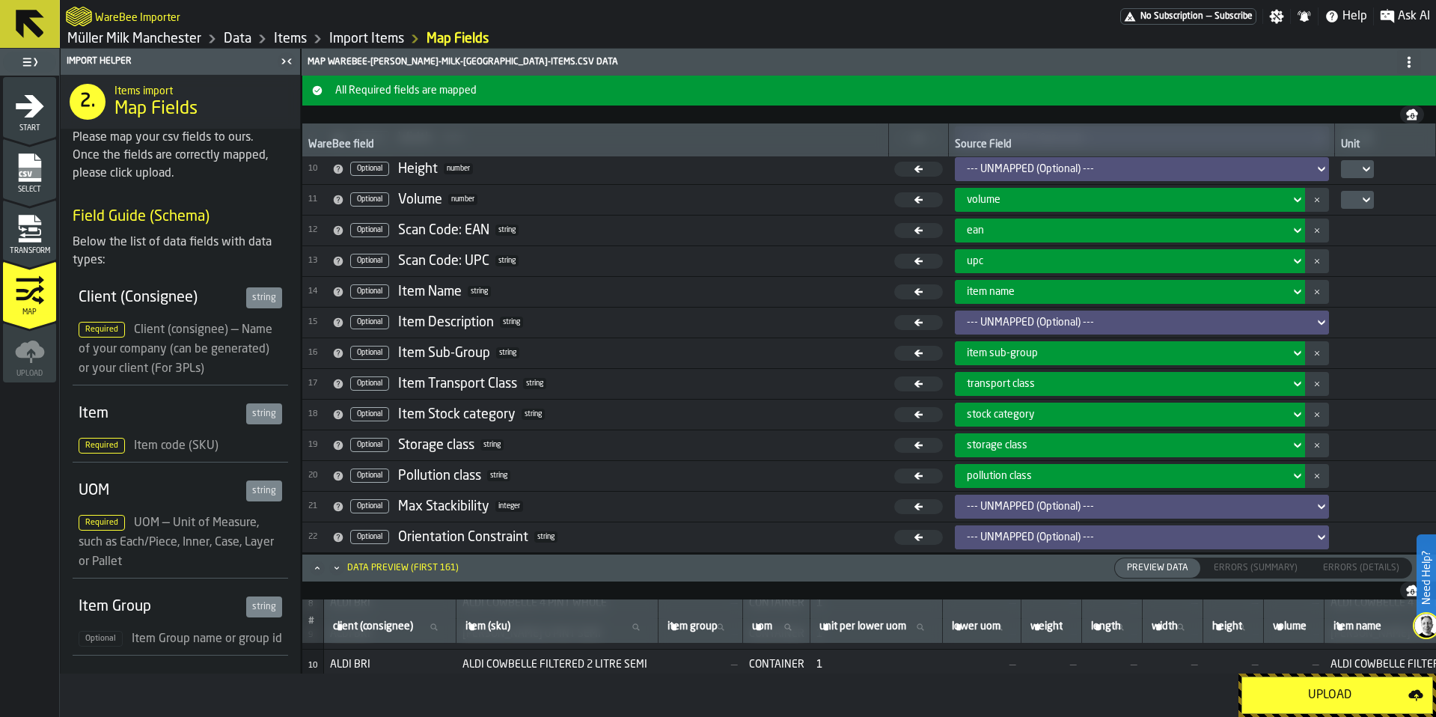
click at [319, 573] on icon "Maximize" at bounding box center [317, 568] width 15 height 15
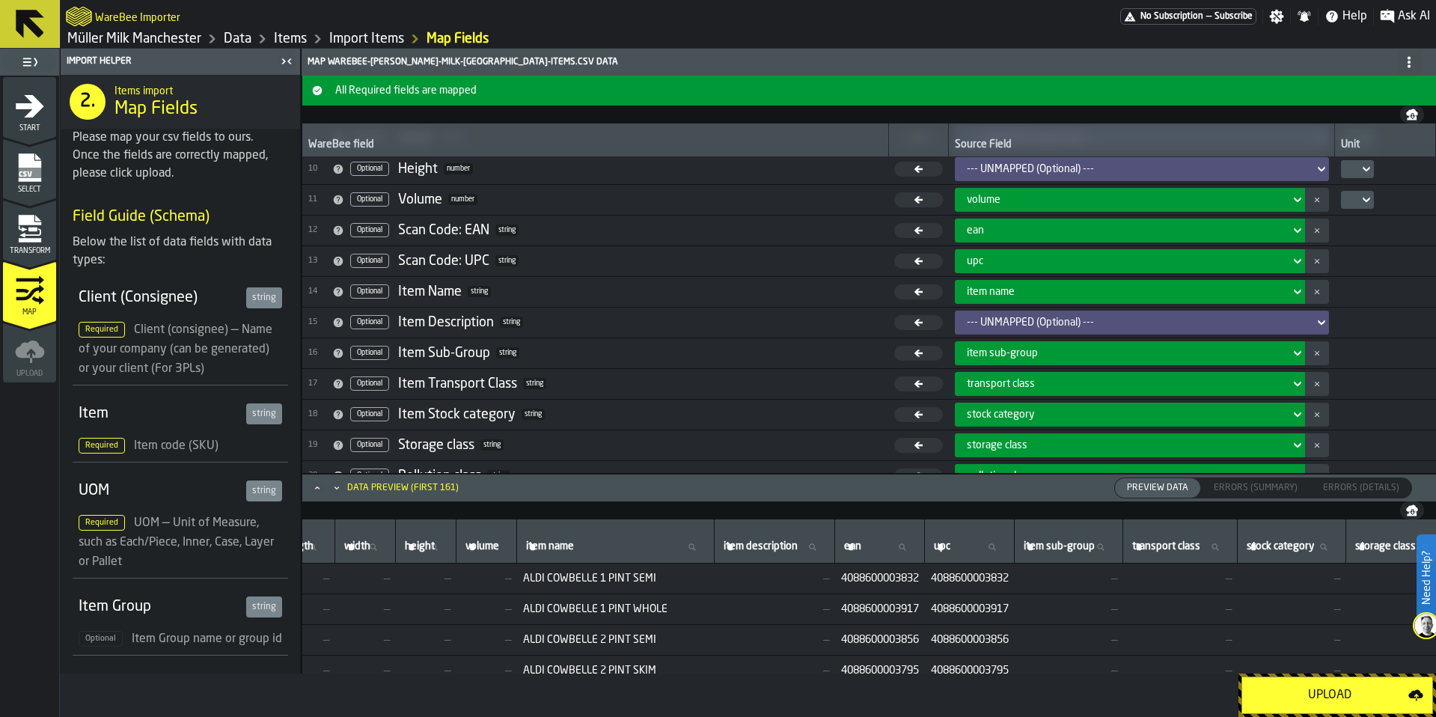
scroll to position [269, 800]
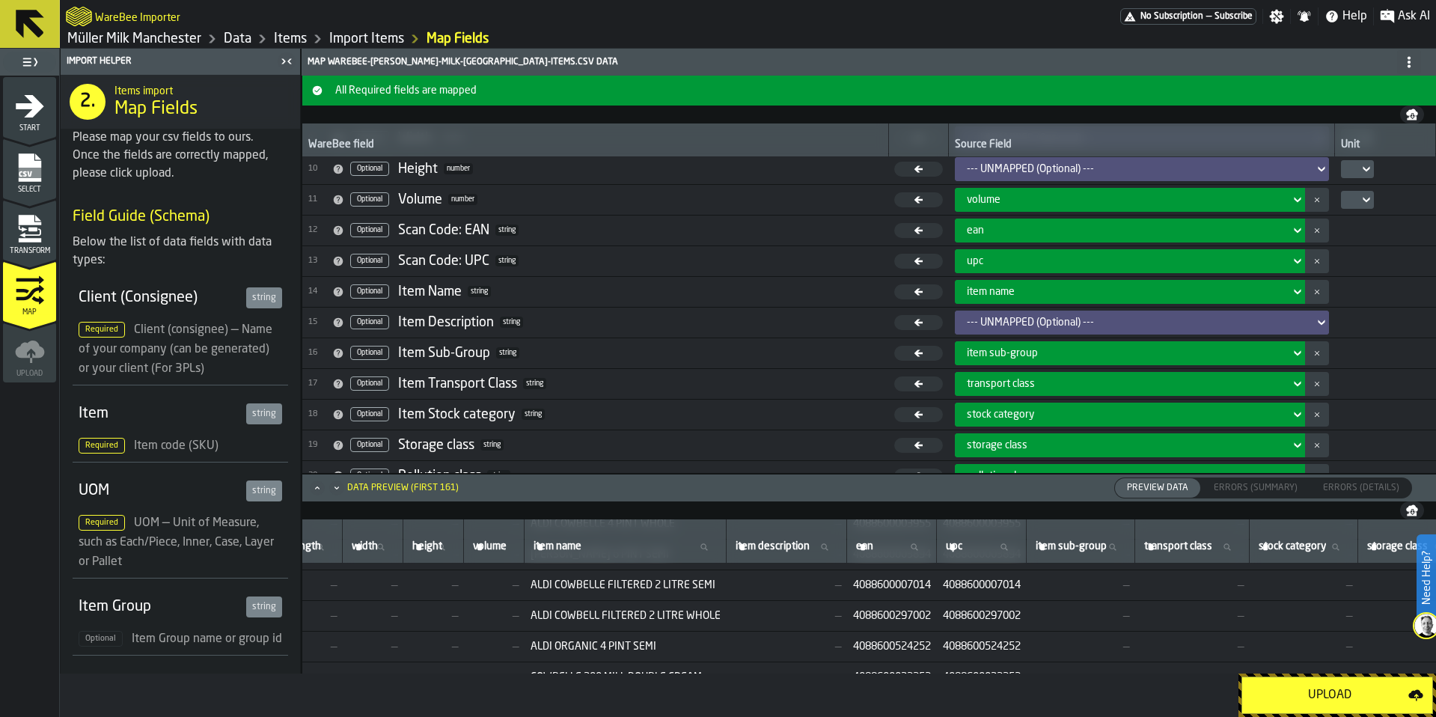
click at [1307, 697] on div "Upload" at bounding box center [1330, 695] width 157 height 18
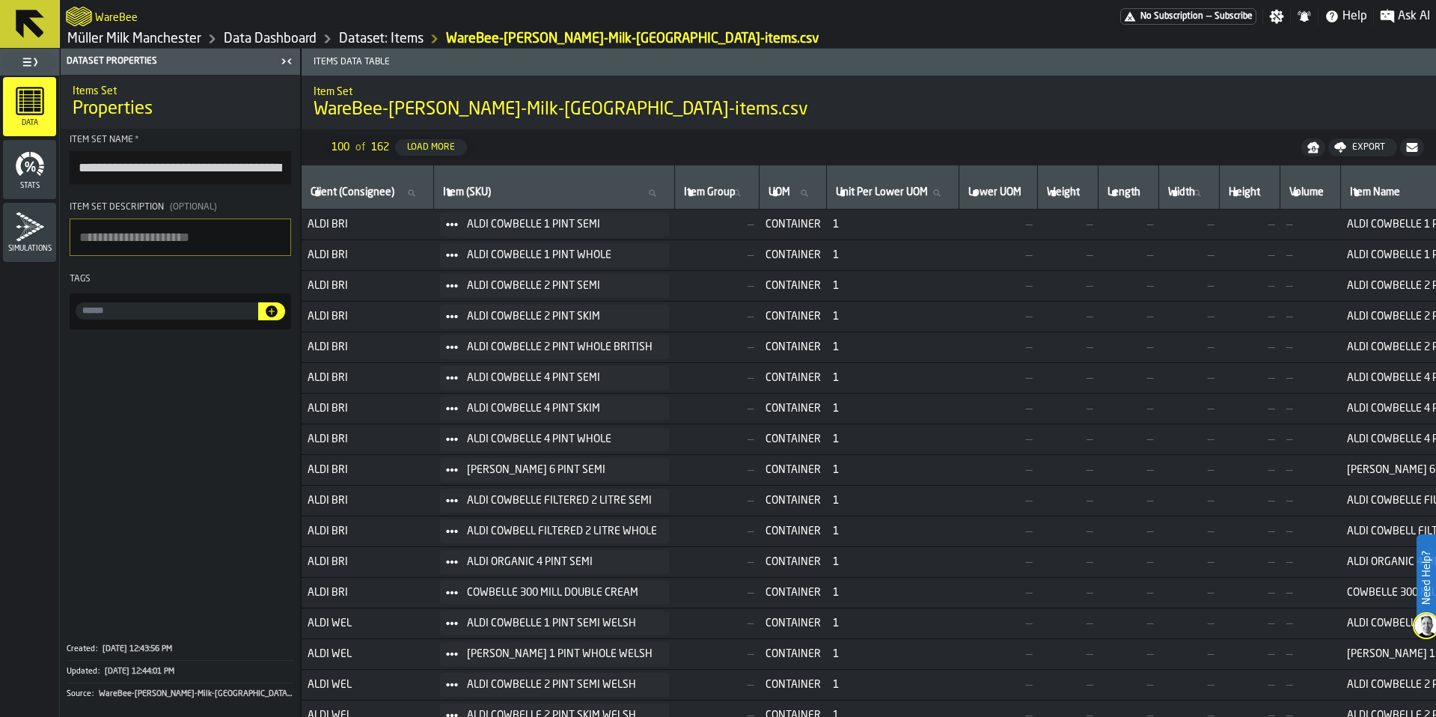
click at [393, 44] on link "Dataset: Items" at bounding box center [381, 39] width 85 height 16
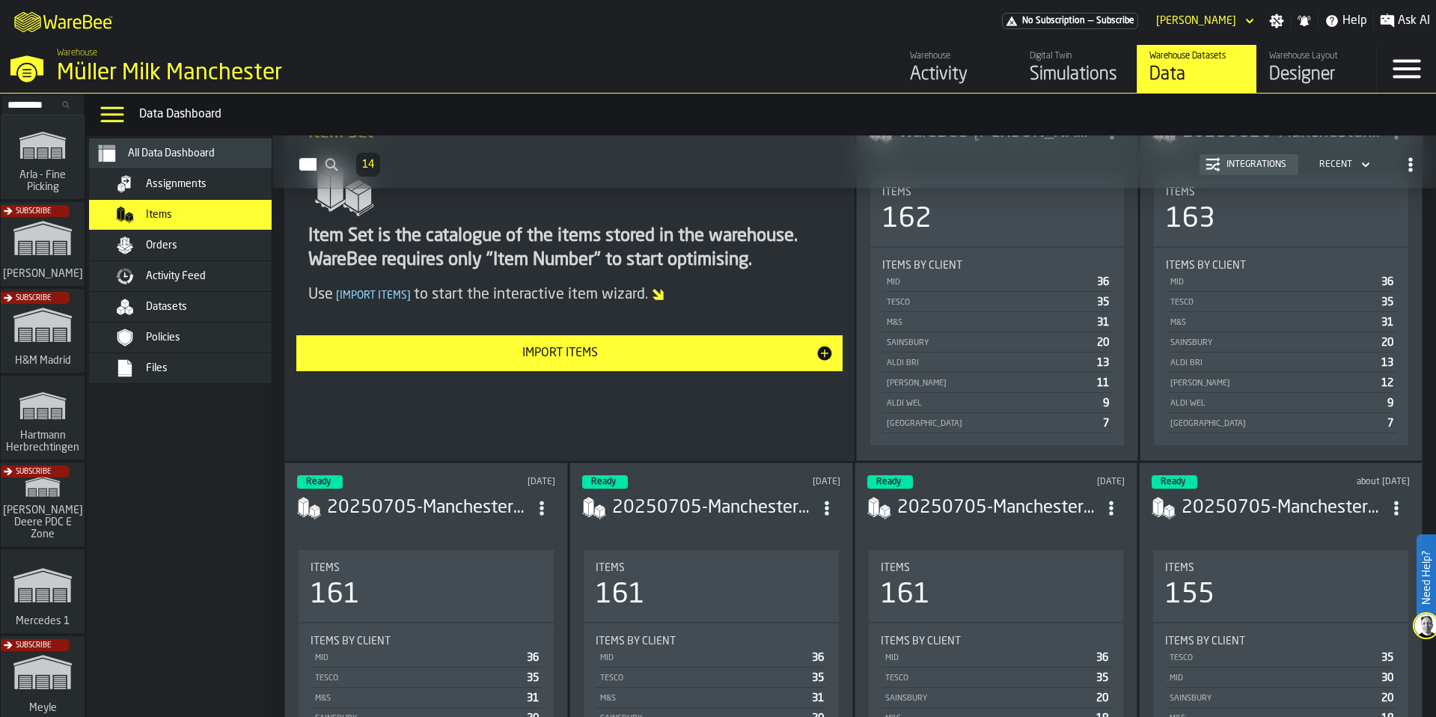
scroll to position [359, 0]
